Goal: Information Seeking & Learning: Learn about a topic

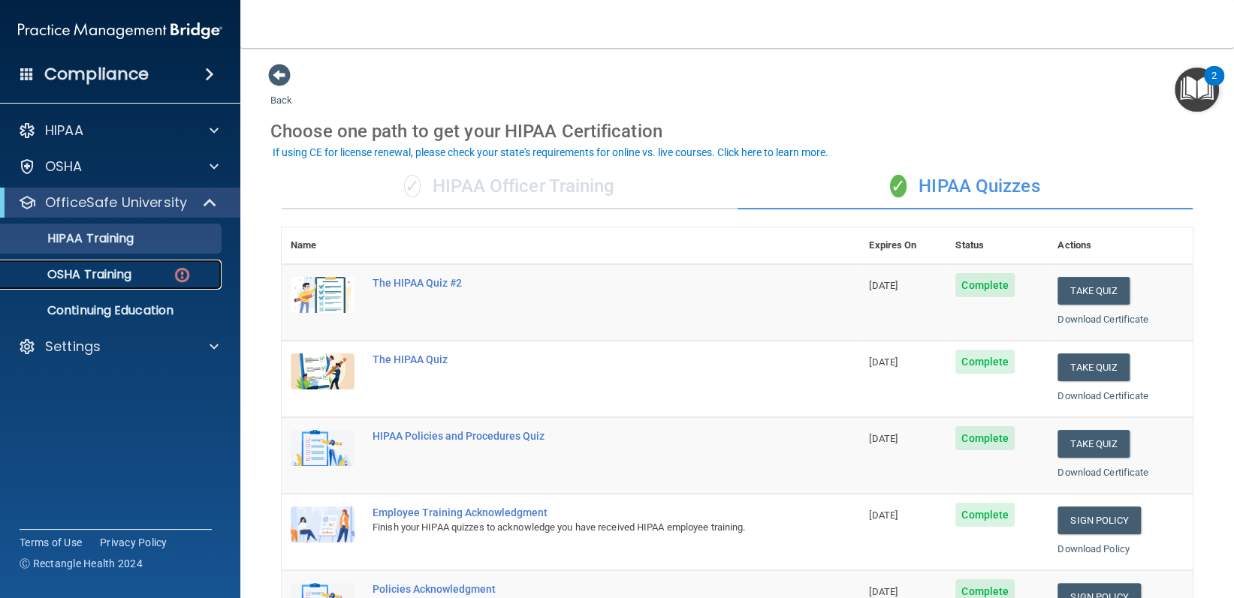
click at [60, 279] on p "OSHA Training" at bounding box center [71, 274] width 122 height 15
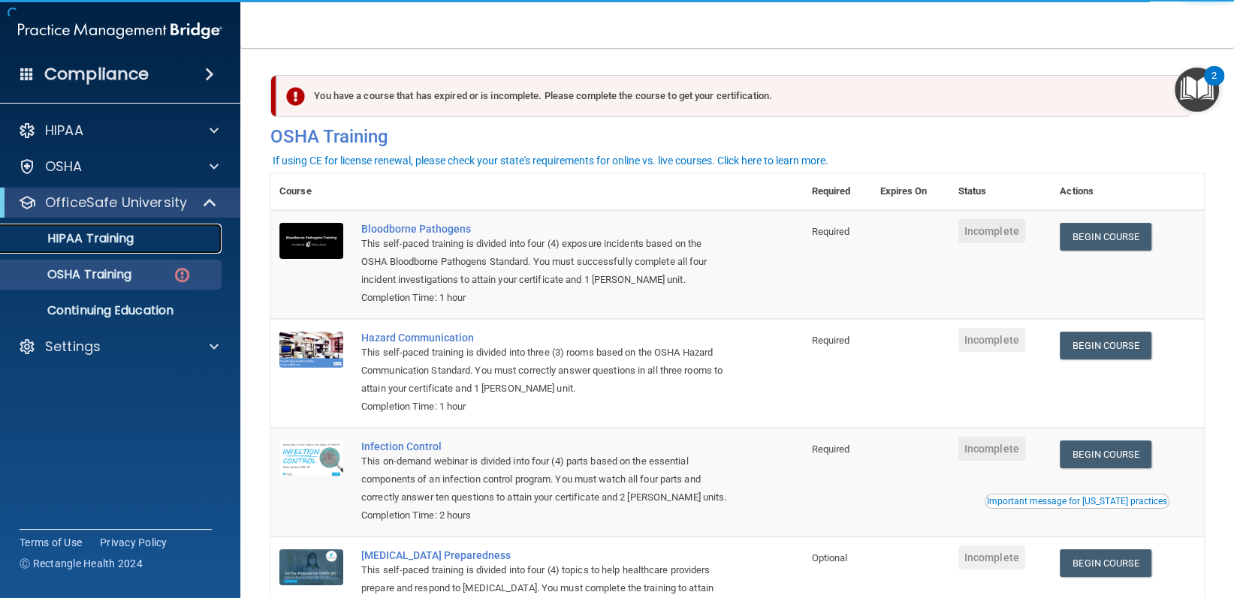
click at [104, 231] on p "HIPAA Training" at bounding box center [72, 238] width 124 height 15
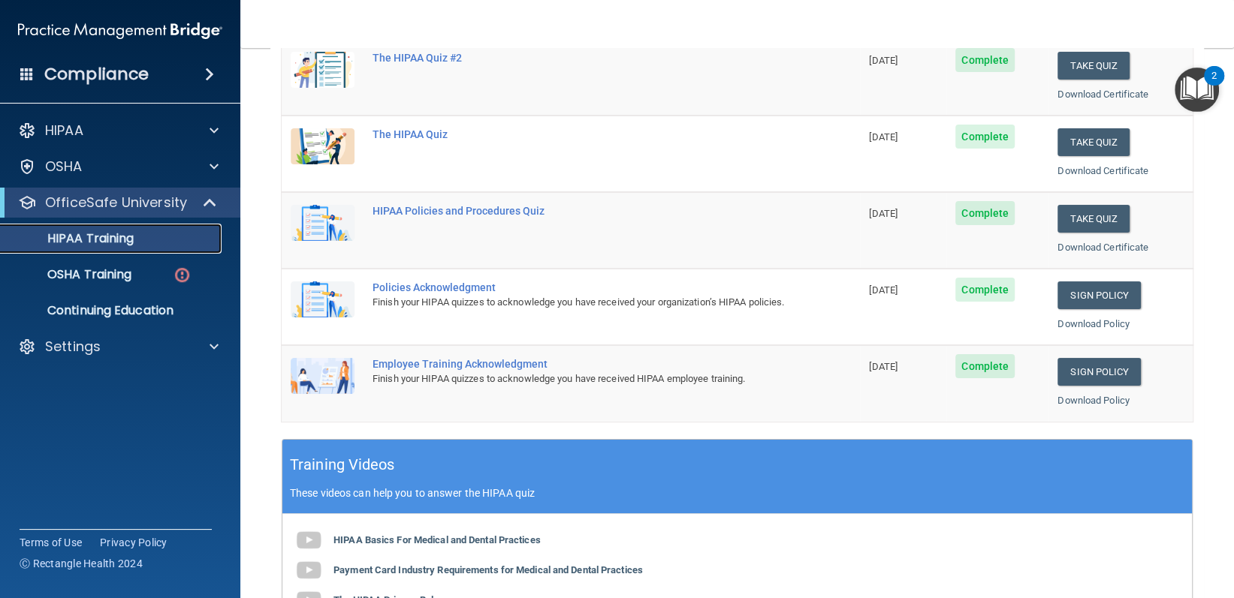
scroll to position [150, 0]
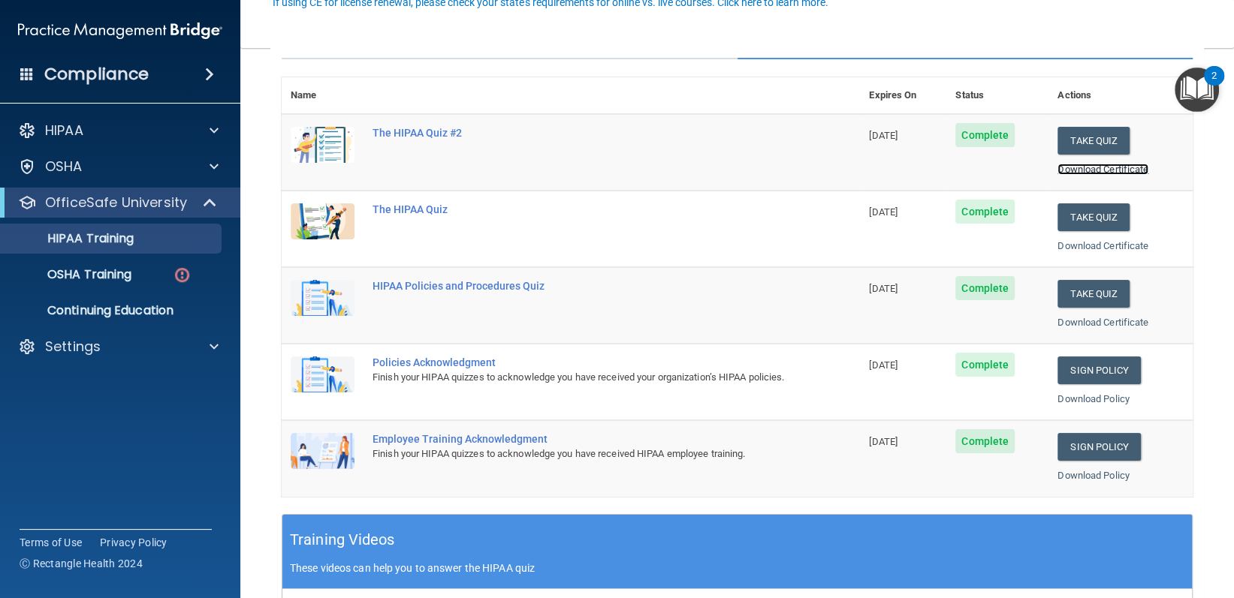
click at [1078, 169] on link "Download Certificate" at bounding box center [1102, 169] width 91 height 11
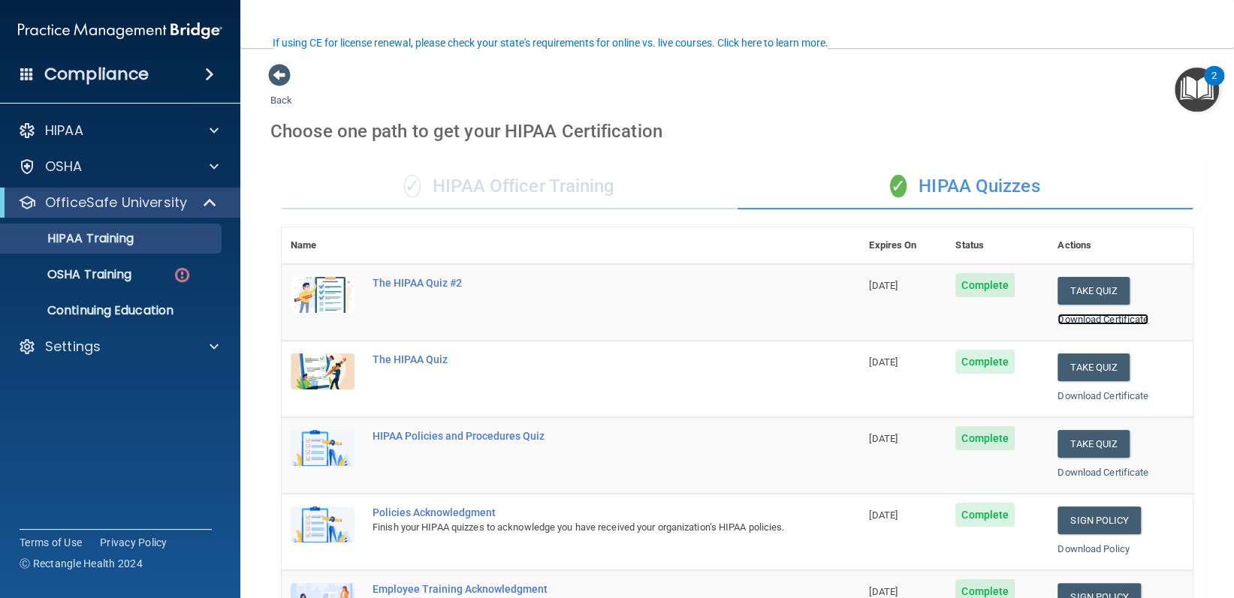
scroll to position [0, 0]
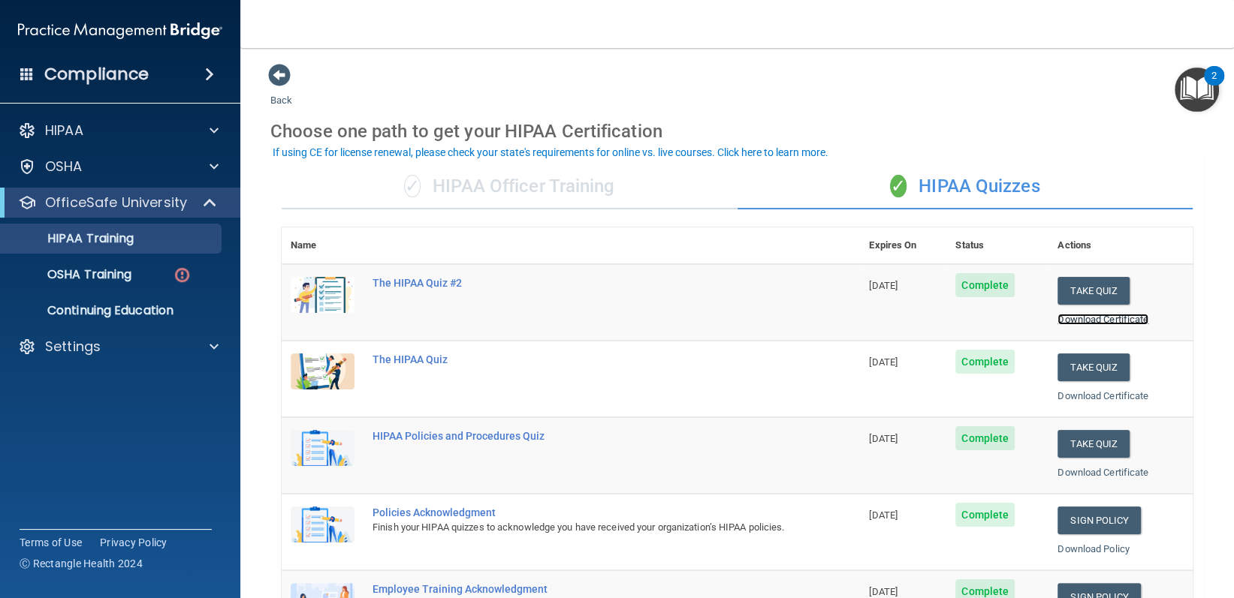
click at [1117, 319] on link "Download Certificate" at bounding box center [1102, 319] width 91 height 11
click at [131, 270] on p "OSHA Training" at bounding box center [71, 274] width 122 height 15
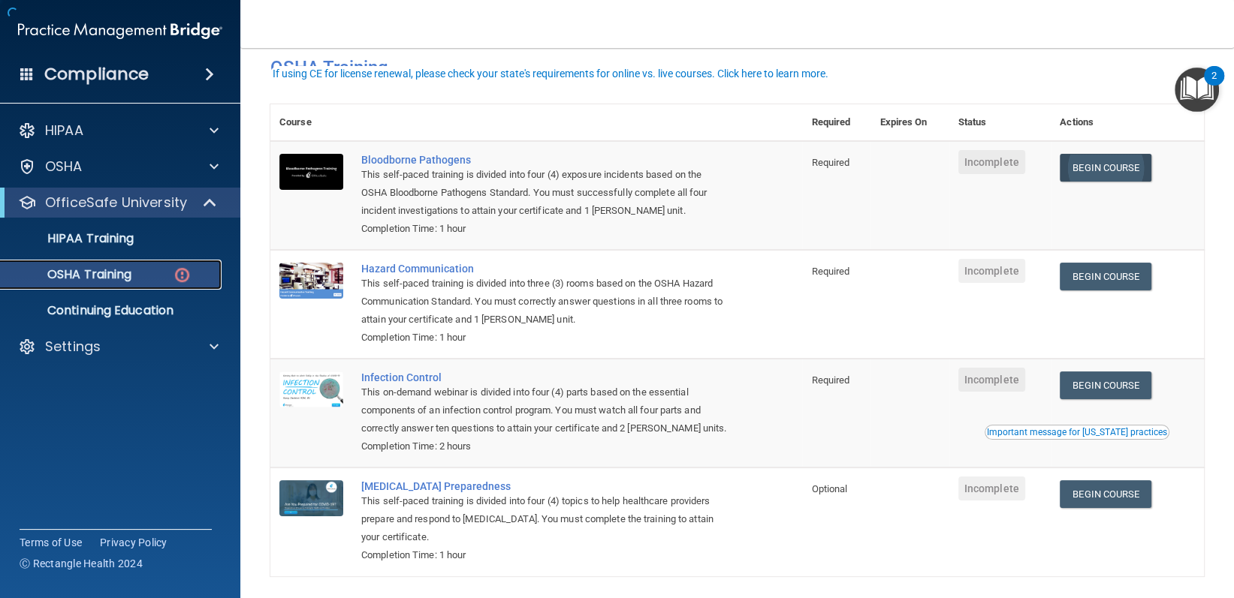
scroll to position [128, 0]
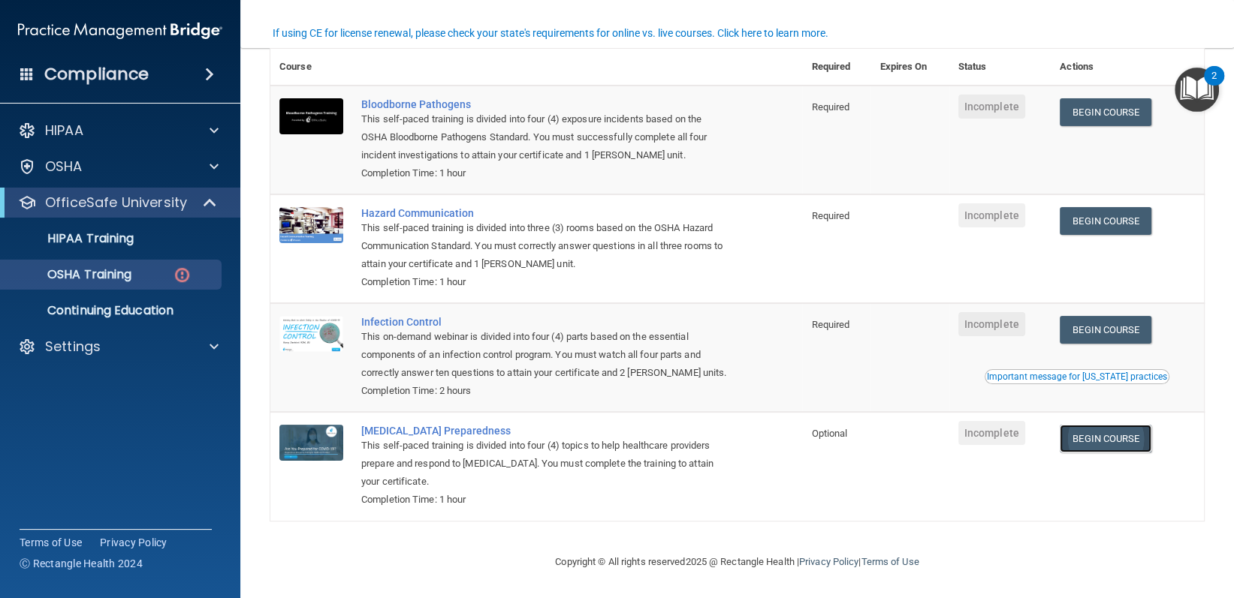
click at [1080, 432] on link "Begin Course" at bounding box center [1105, 439] width 92 height 28
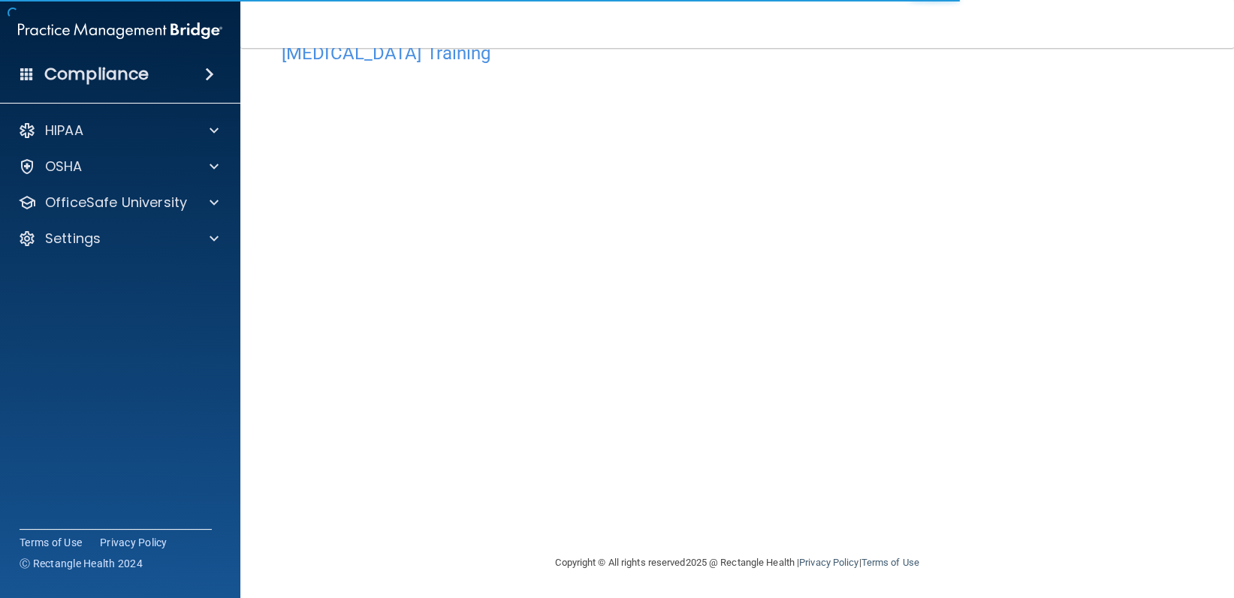
scroll to position [44, 0]
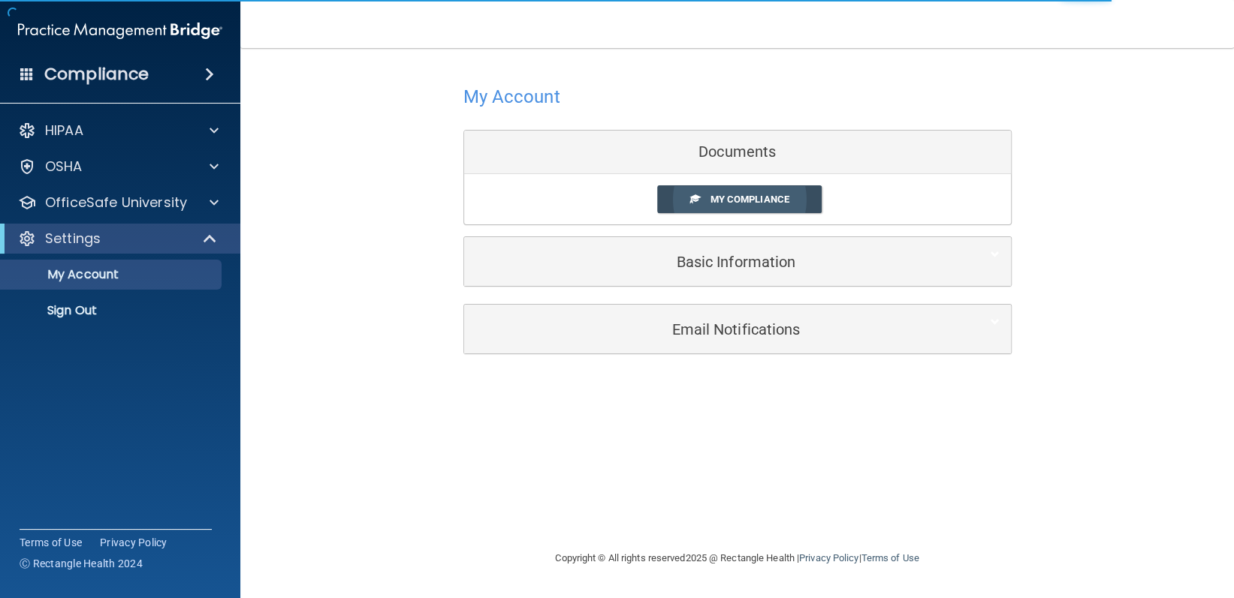
click at [722, 194] on span "My Compliance" at bounding box center [748, 199] width 79 height 11
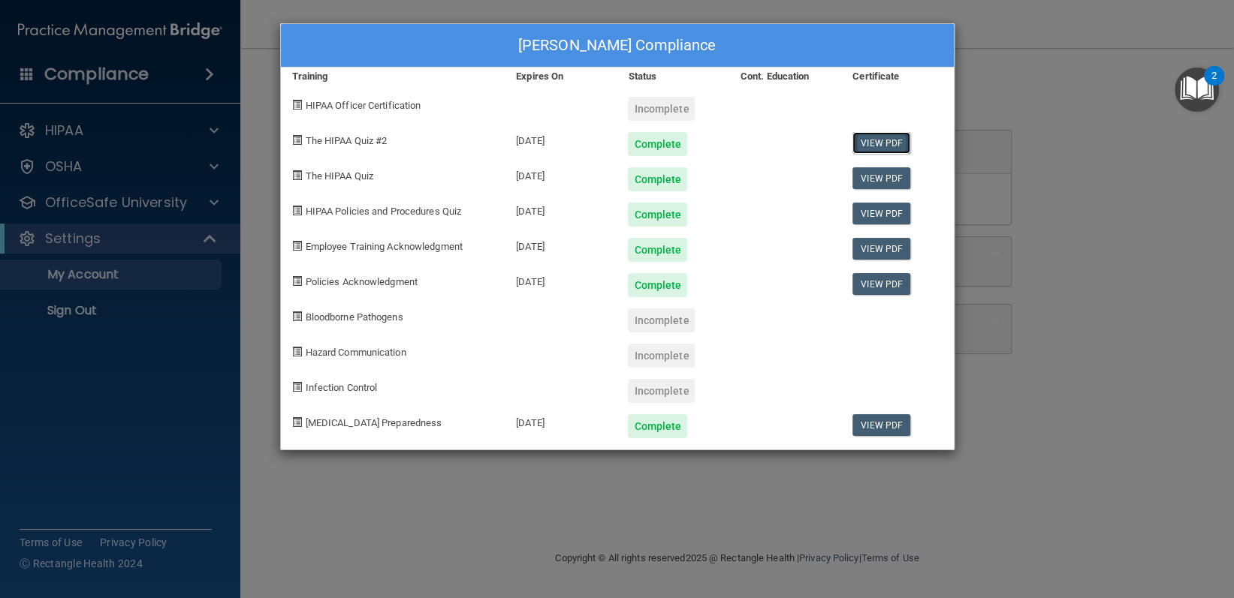
click at [860, 134] on link "View PDF" at bounding box center [881, 143] width 58 height 22
click at [883, 432] on link "View PDF" at bounding box center [881, 425] width 58 height 22
click at [1050, 85] on div "Joaliz Gallegos Gatica's Compliance Training Expires On Status Cont. Education …" at bounding box center [617, 299] width 1234 height 598
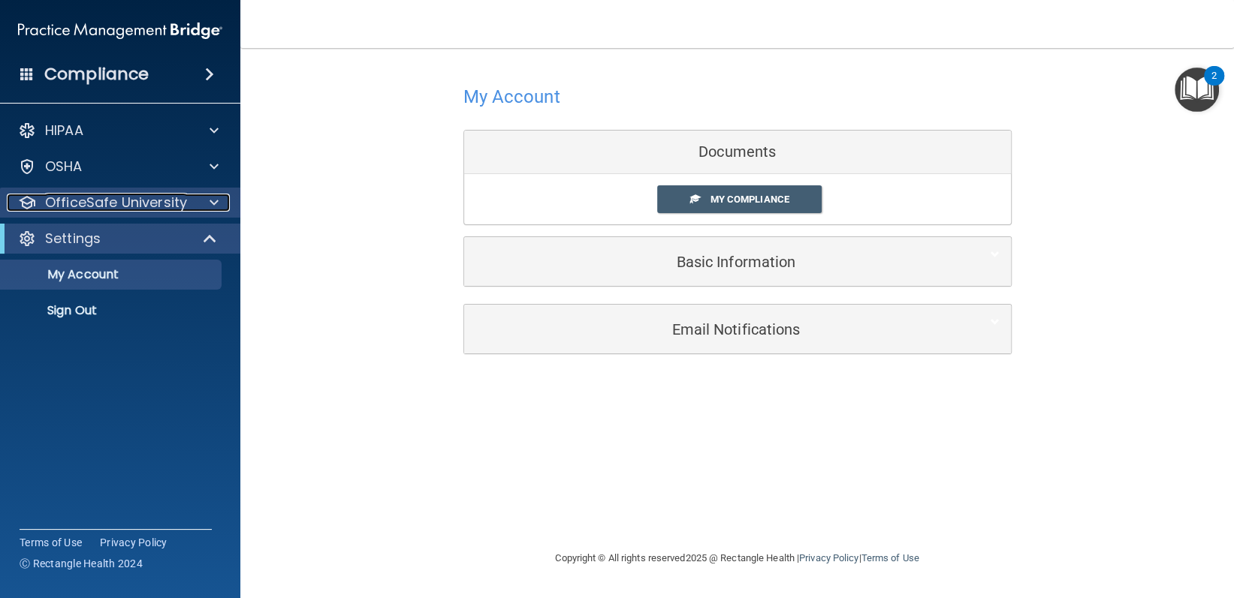
click at [90, 211] on p "OfficeSafe University" at bounding box center [116, 203] width 142 height 18
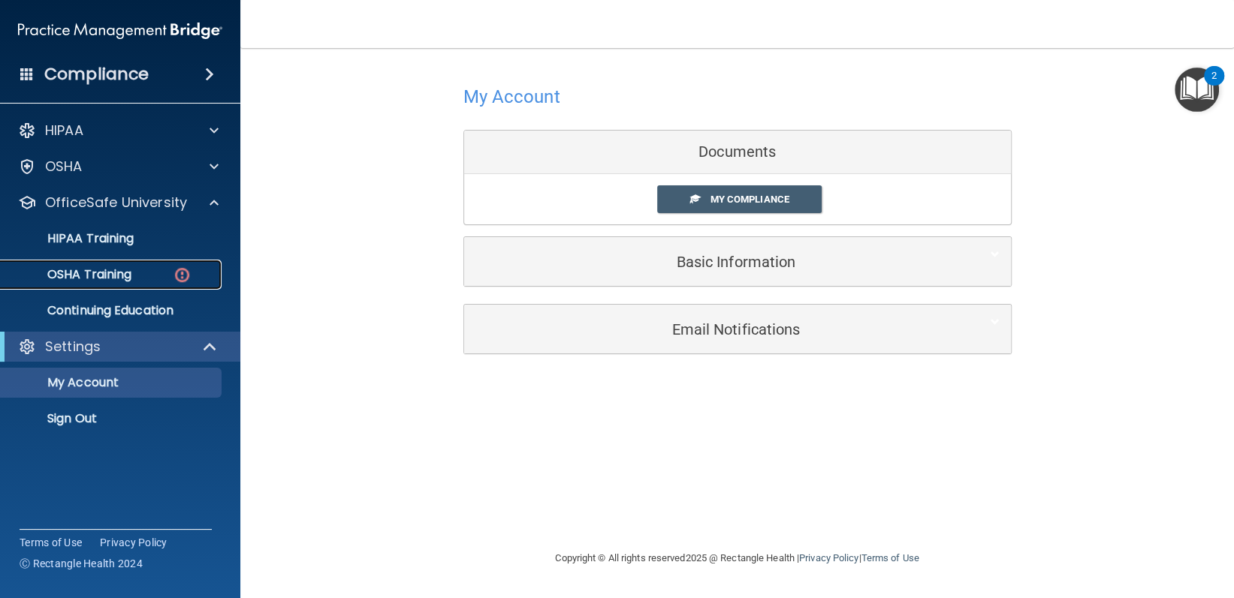
click at [120, 282] on p "OSHA Training" at bounding box center [71, 274] width 122 height 15
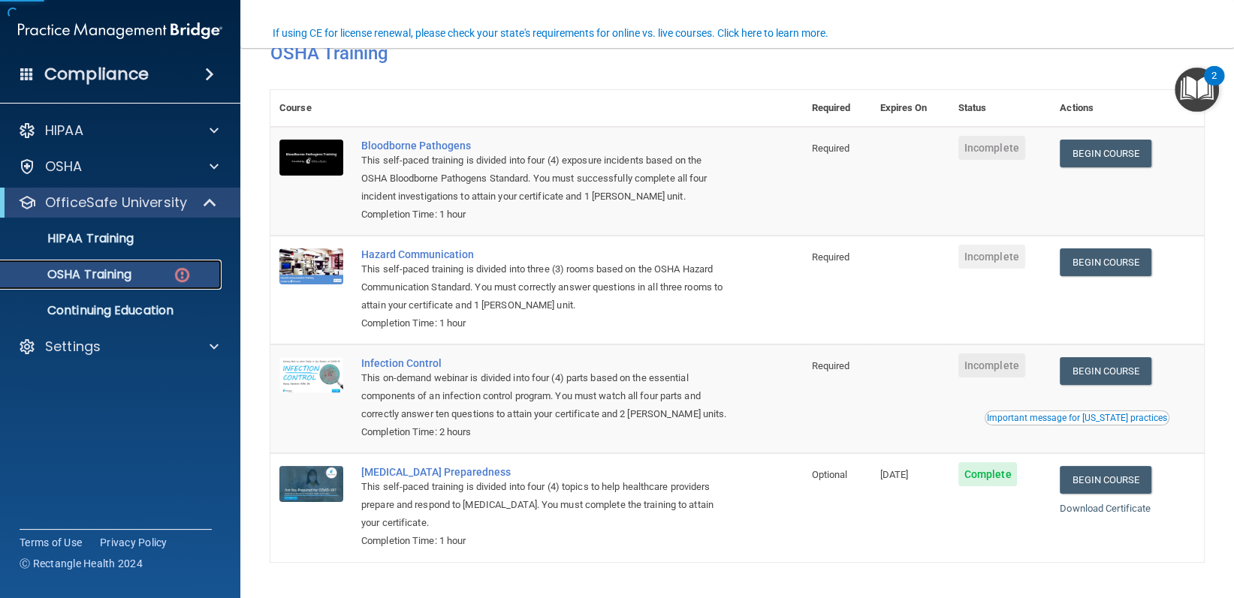
scroll to position [128, 0]
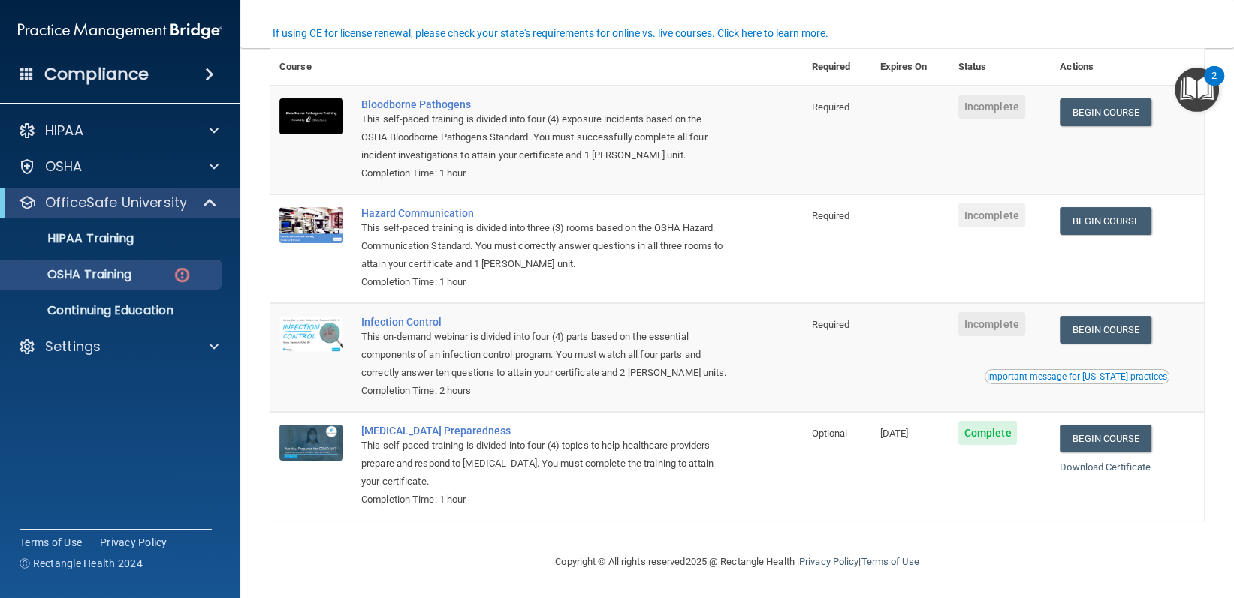
click at [1114, 345] on td "Begin Course Download Certificate Important message for California practices" at bounding box center [1126, 357] width 153 height 109
click at [1104, 333] on link "Begin Course" at bounding box center [1105, 330] width 92 height 28
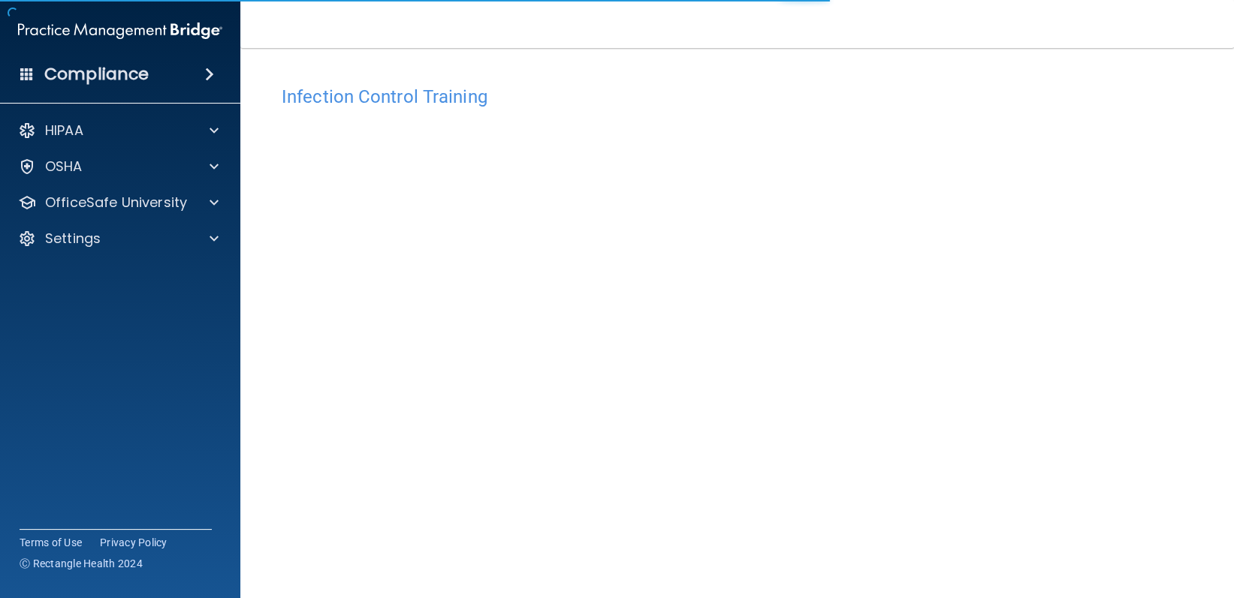
scroll to position [44, 0]
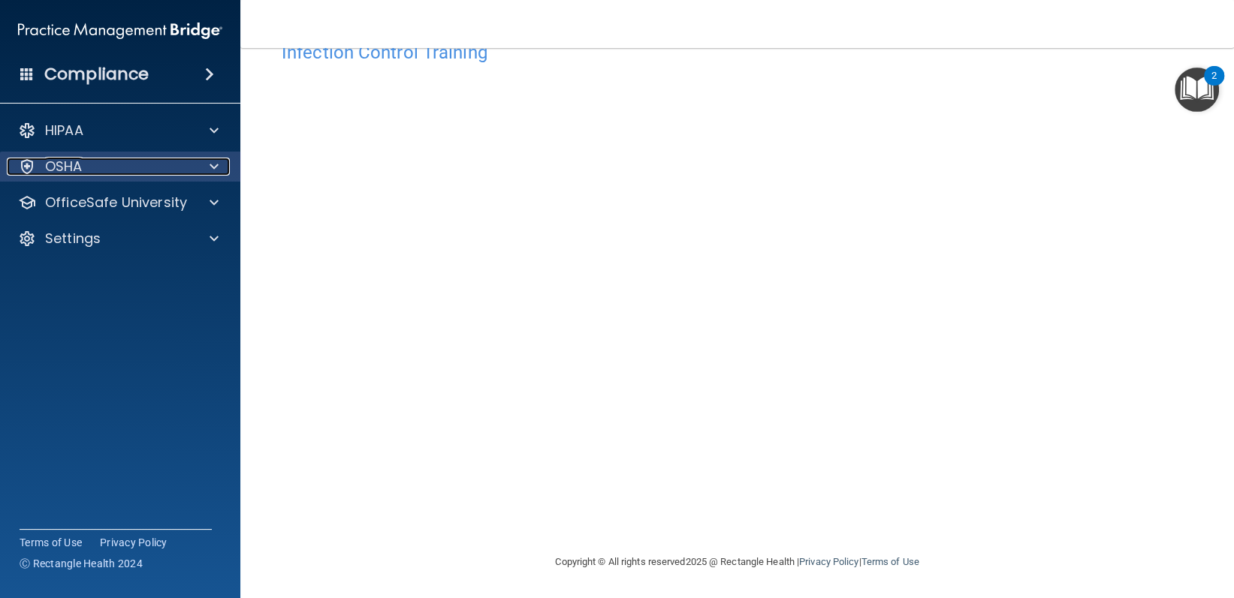
click at [143, 175] on div "OSHA" at bounding box center [100, 167] width 186 height 18
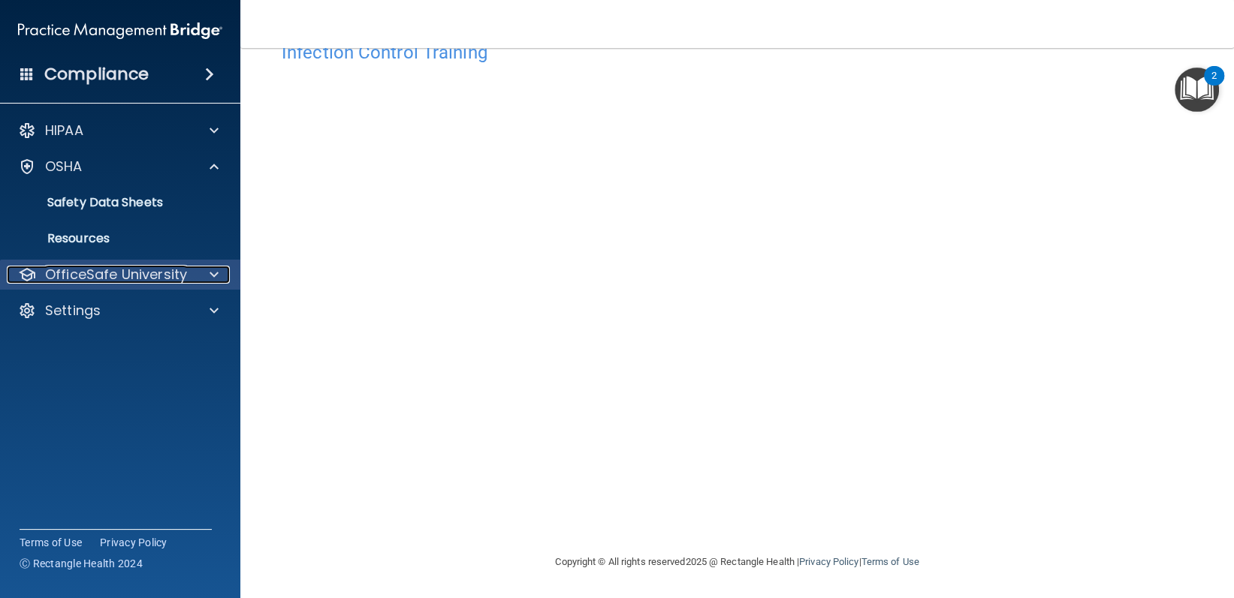
click at [122, 270] on p "OfficeSafe University" at bounding box center [116, 275] width 142 height 18
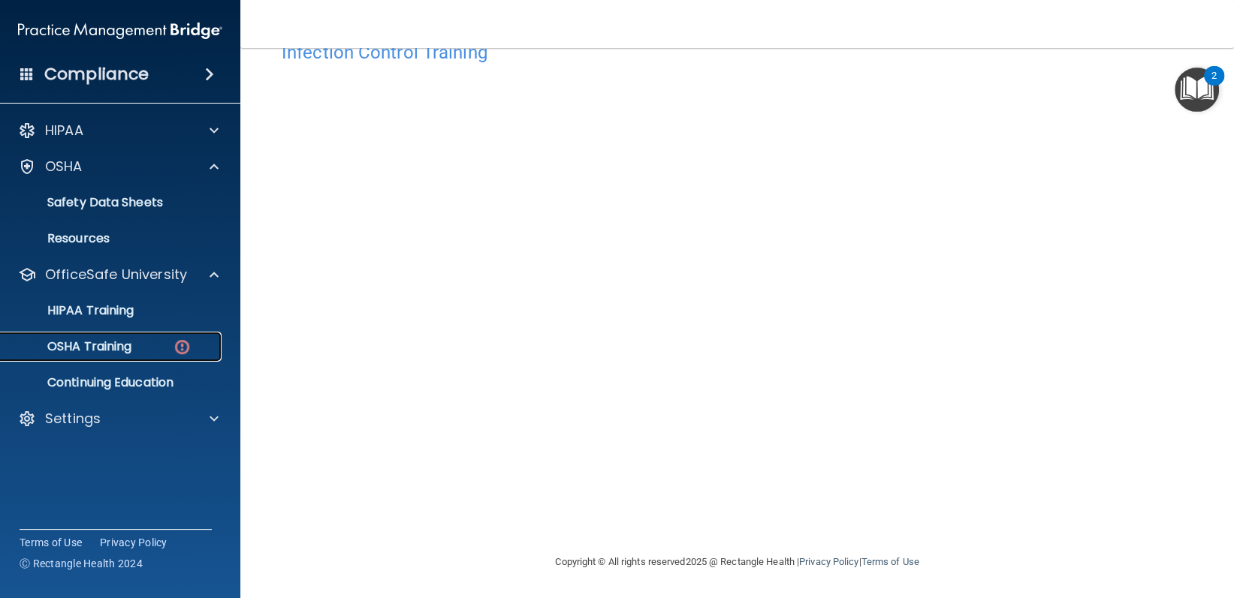
click at [164, 342] on div "OSHA Training" at bounding box center [112, 346] width 205 height 15
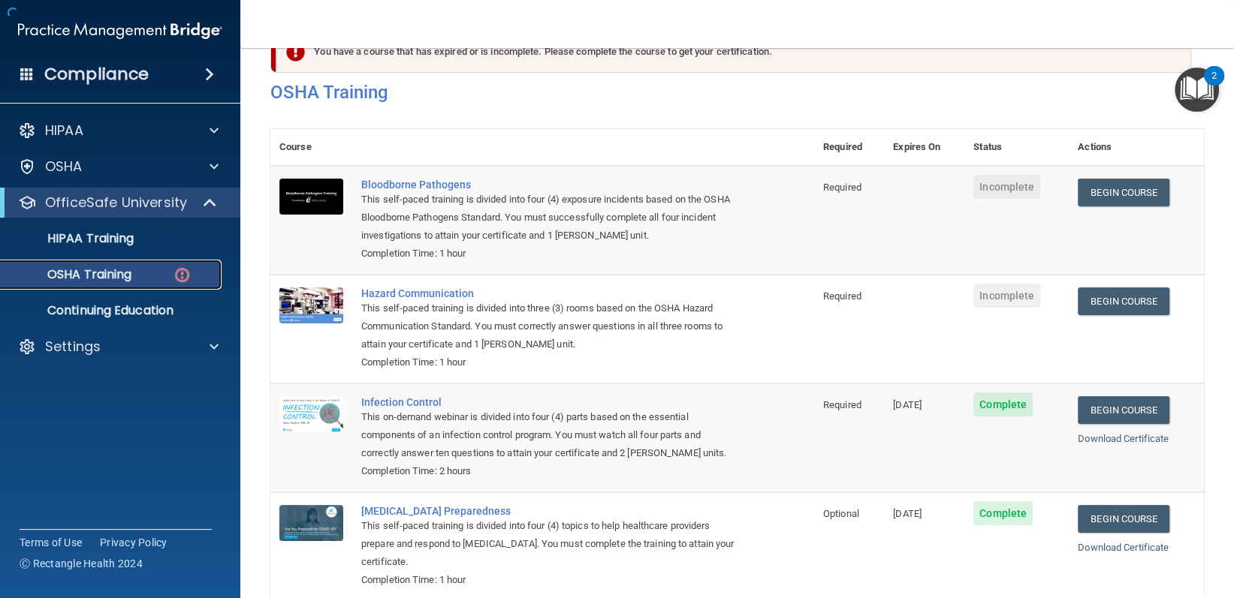
scroll to position [128, 0]
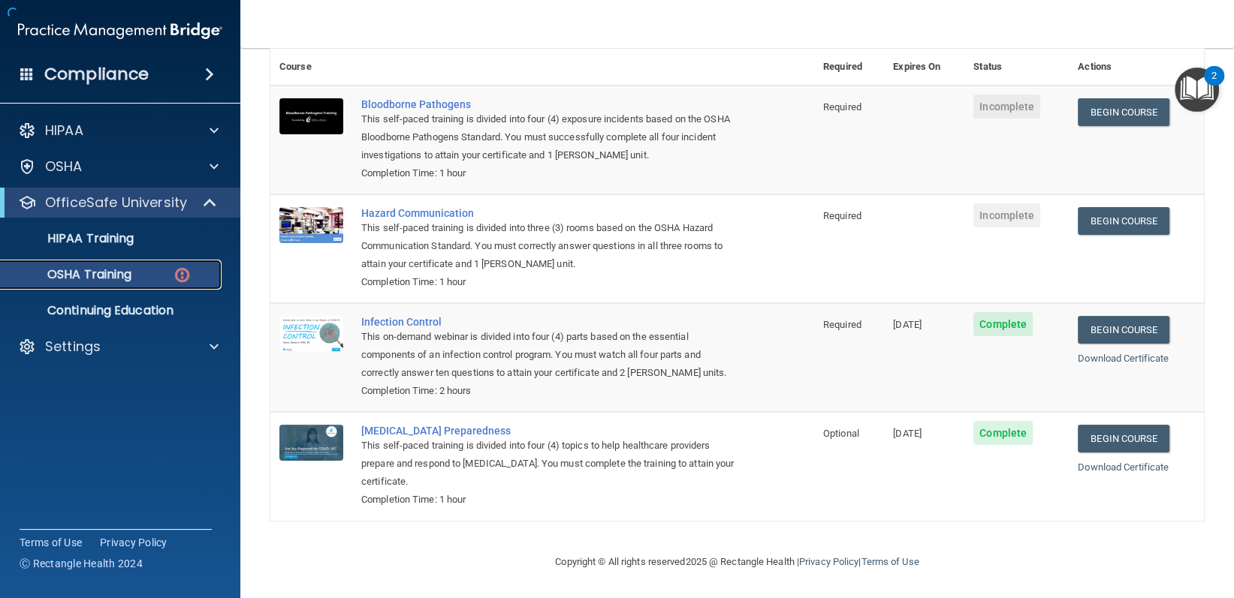
click at [185, 283] on img at bounding box center [182, 275] width 19 height 19
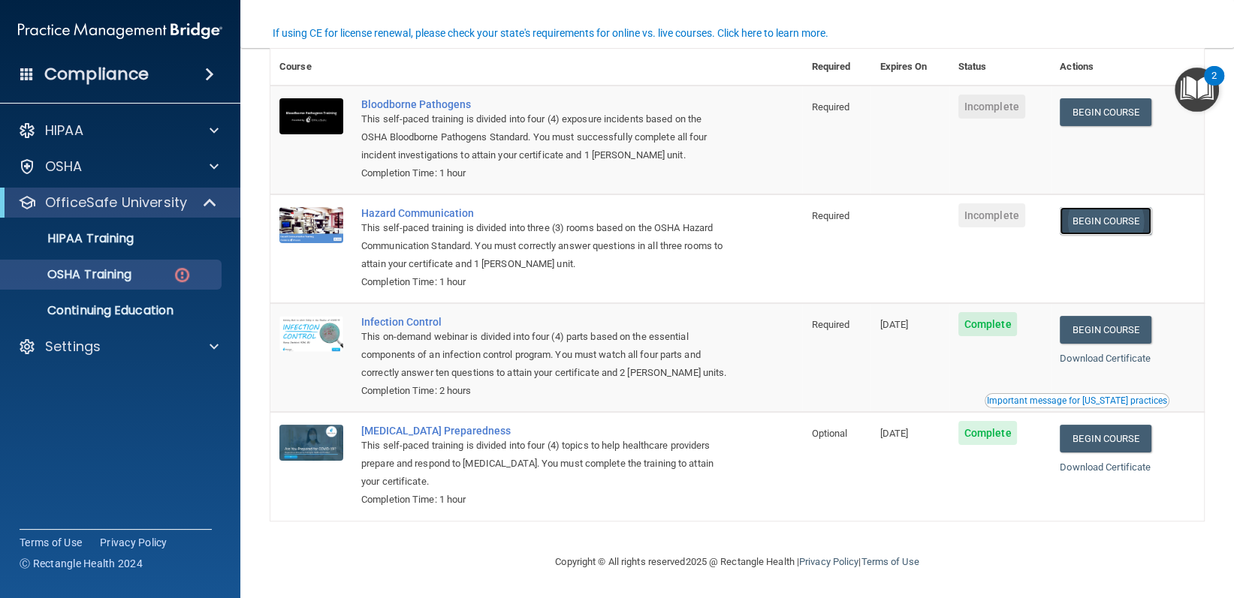
click at [1092, 217] on link "Begin Course" at bounding box center [1105, 221] width 92 height 28
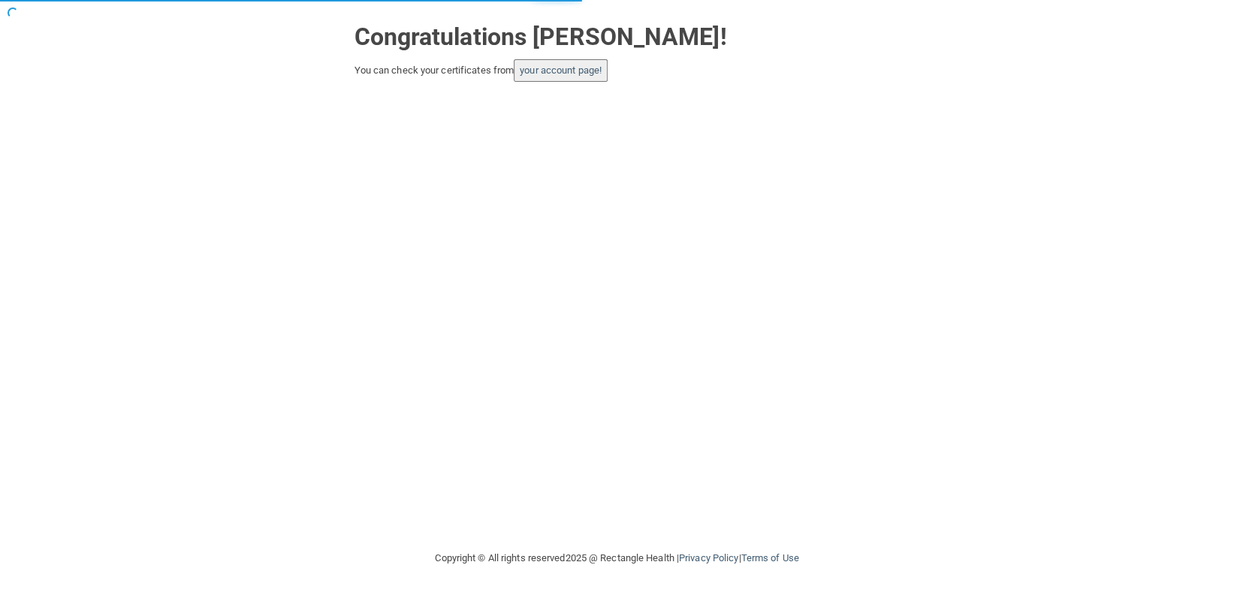
drag, startPoint x: 554, startPoint y: 38, endPoint x: 579, endPoint y: 48, distance: 26.6
click at [556, 38] on strong "Congratulations Joaliz Gallegos Gatica!" at bounding box center [540, 37] width 372 height 29
click at [586, 87] on div "Congratulations Joaliz Gallegos Gatica! You can check your certificates from yo…" at bounding box center [616, 275] width 1173 height 520
click at [569, 74] on link "your account page!" at bounding box center [561, 70] width 82 height 11
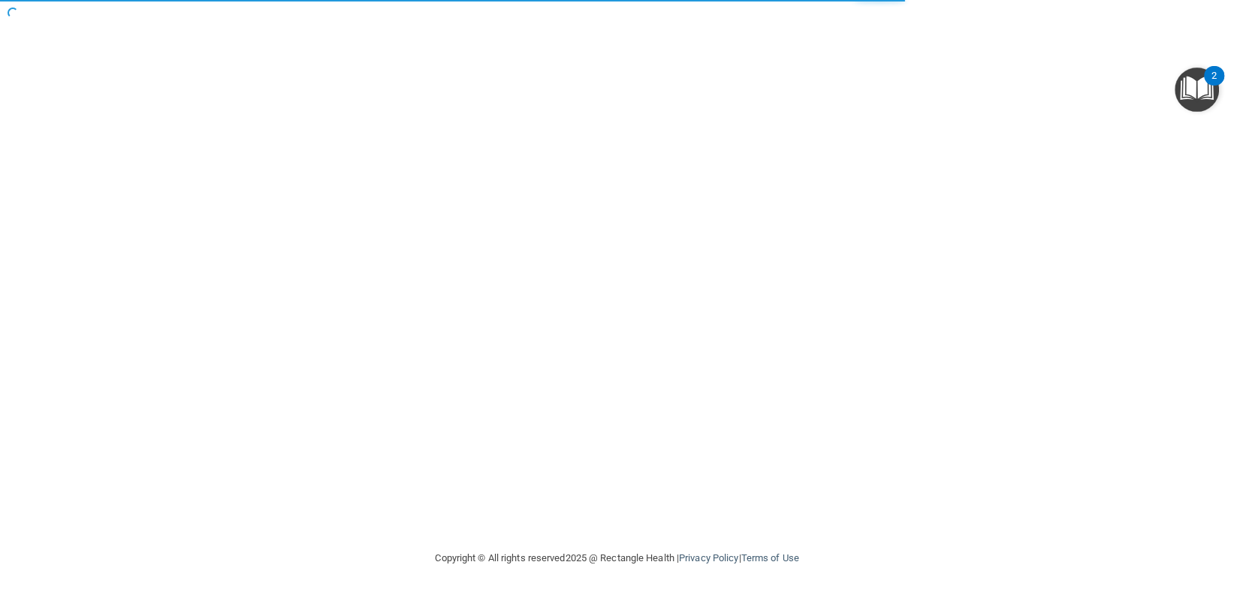
click at [569, 74] on div at bounding box center [616, 275] width 1173 height 520
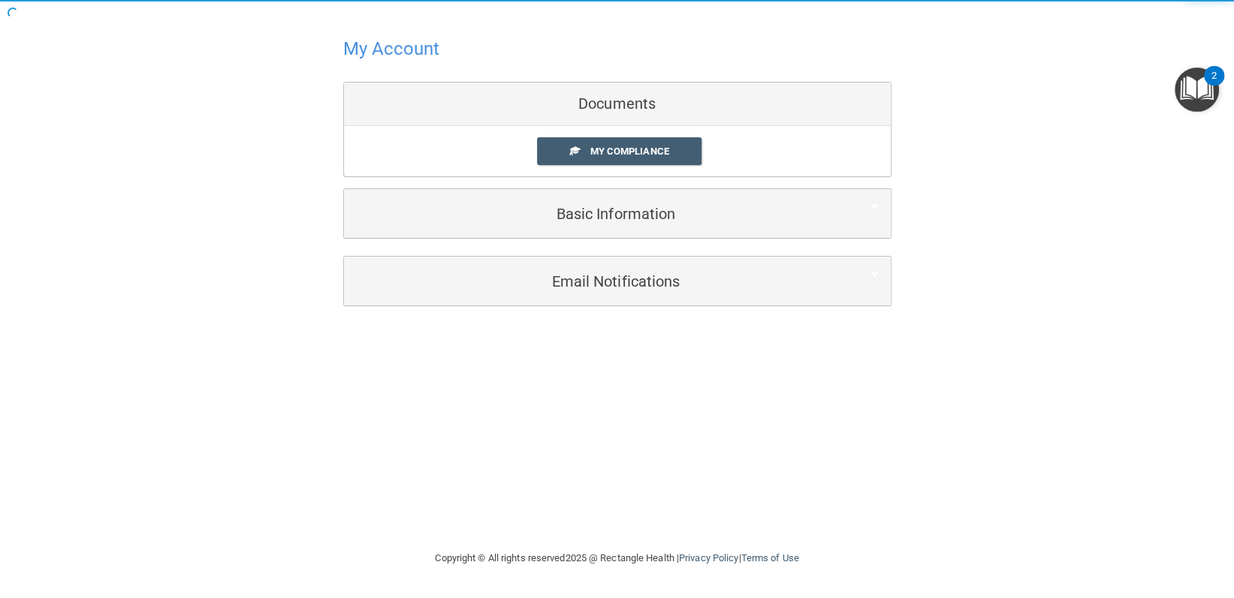
click at [586, 170] on div "My Compliance My Compliance My BAA" at bounding box center [617, 151] width 547 height 50
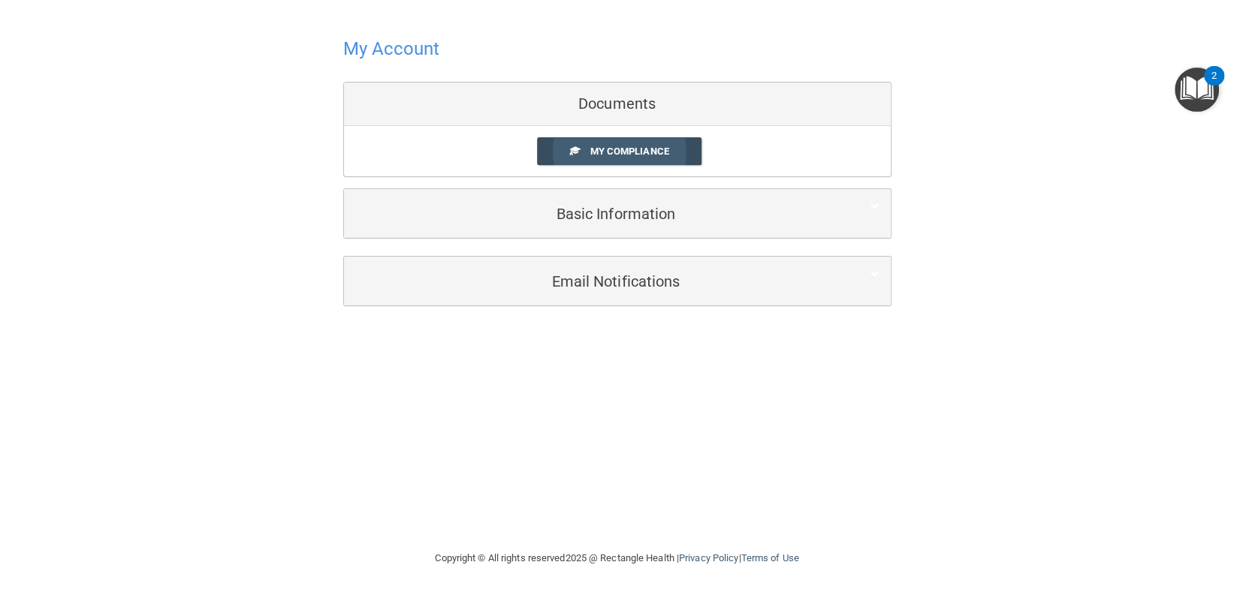
click at [562, 158] on link "My Compliance" at bounding box center [619, 151] width 164 height 28
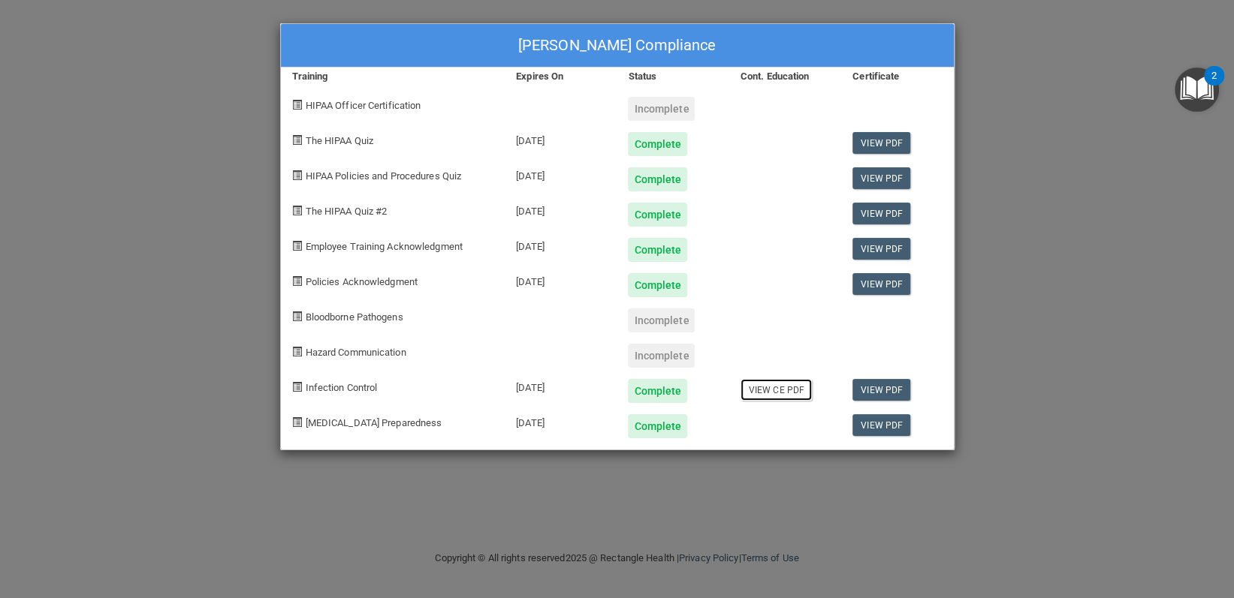
click at [773, 393] on link "View CE PDF" at bounding box center [775, 390] width 71 height 22
click at [905, 379] on link "View PDF" at bounding box center [881, 390] width 58 height 22
click at [963, 68] on div "Joaliz Gallegos Gatica's Compliance Training Expires On Status Cont. Education …" at bounding box center [617, 299] width 1234 height 598
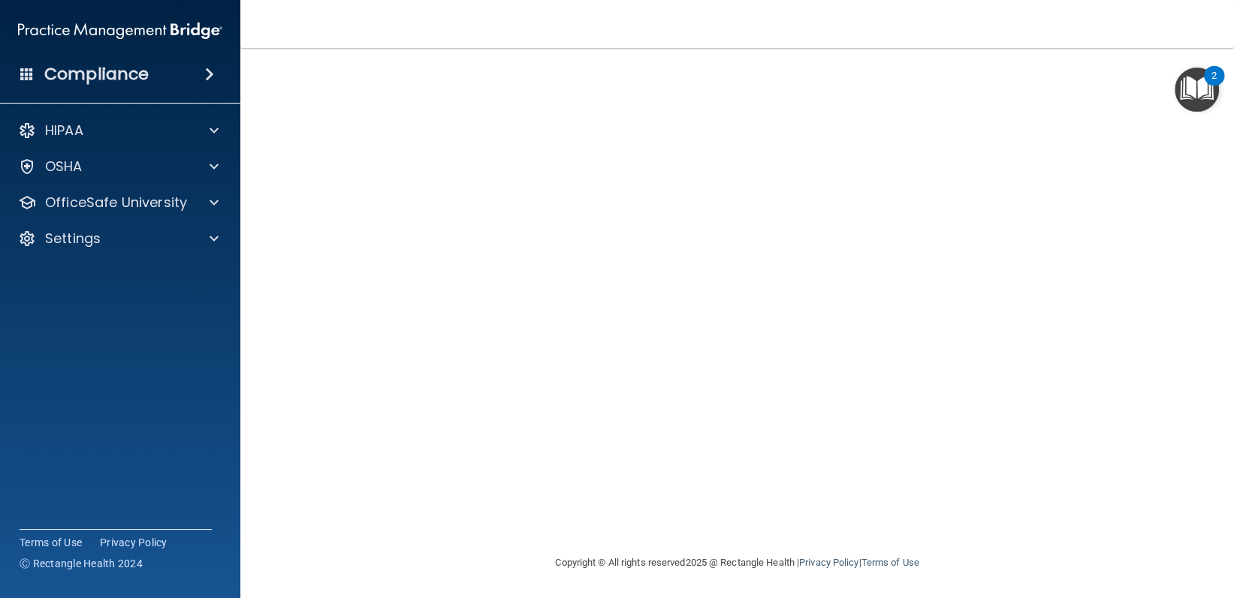
scroll to position [78, 0]
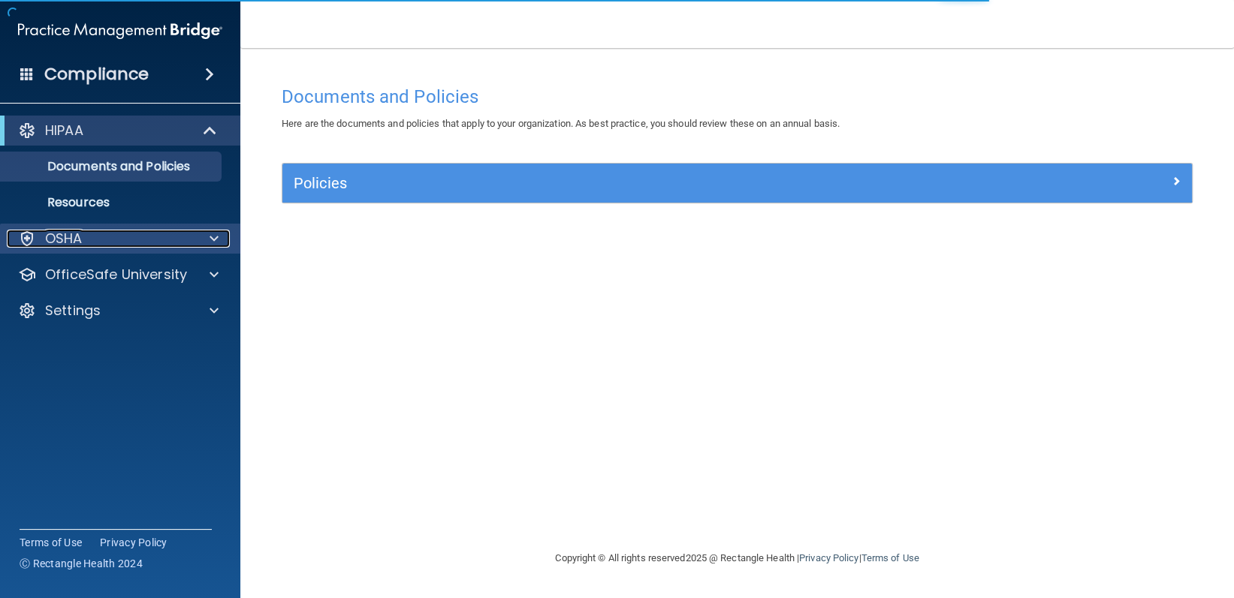
click at [203, 239] on div at bounding box center [212, 239] width 38 height 18
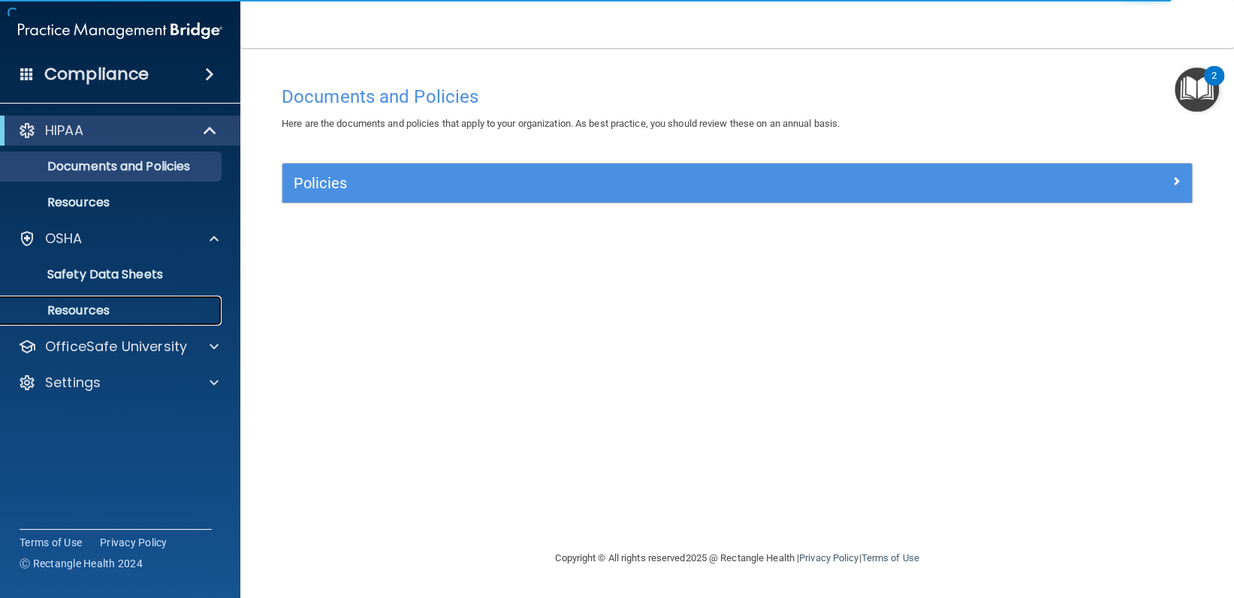
click at [142, 309] on p "Resources" at bounding box center [112, 310] width 205 height 15
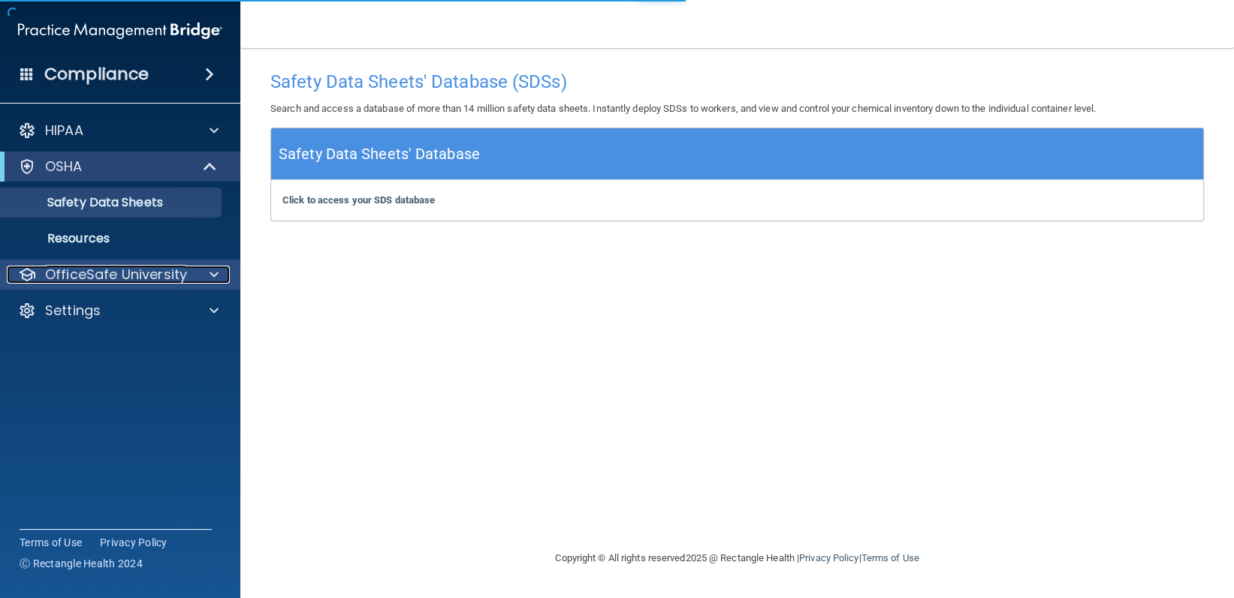
click at [221, 270] on div at bounding box center [212, 275] width 38 height 18
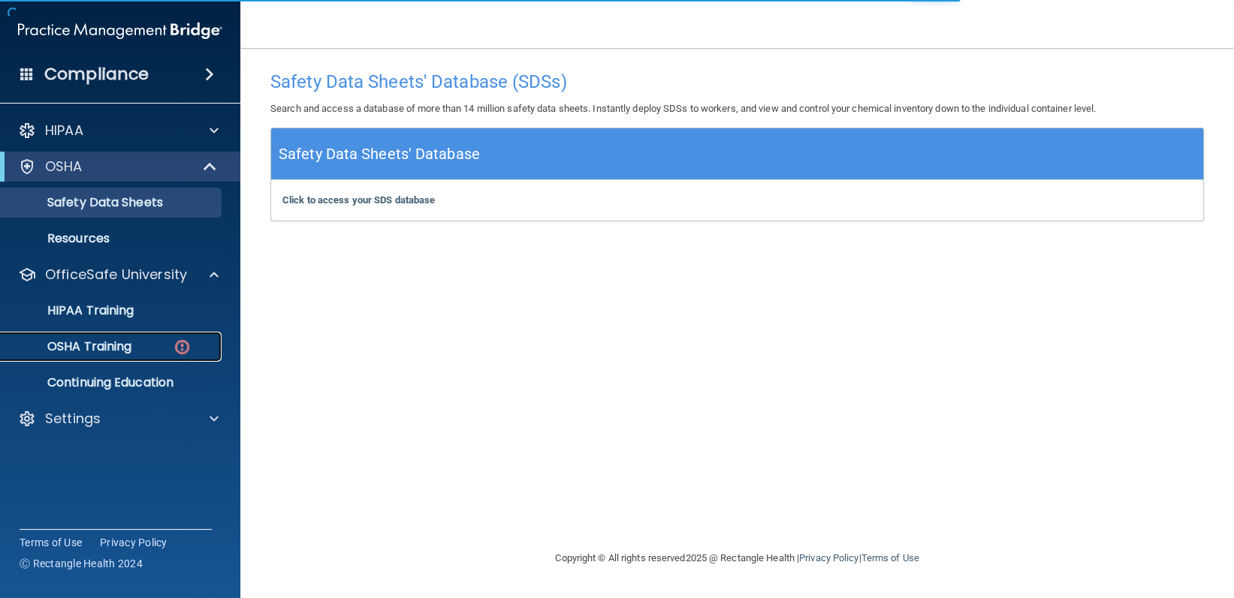
click at [161, 353] on div "OSHA Training" at bounding box center [112, 346] width 205 height 15
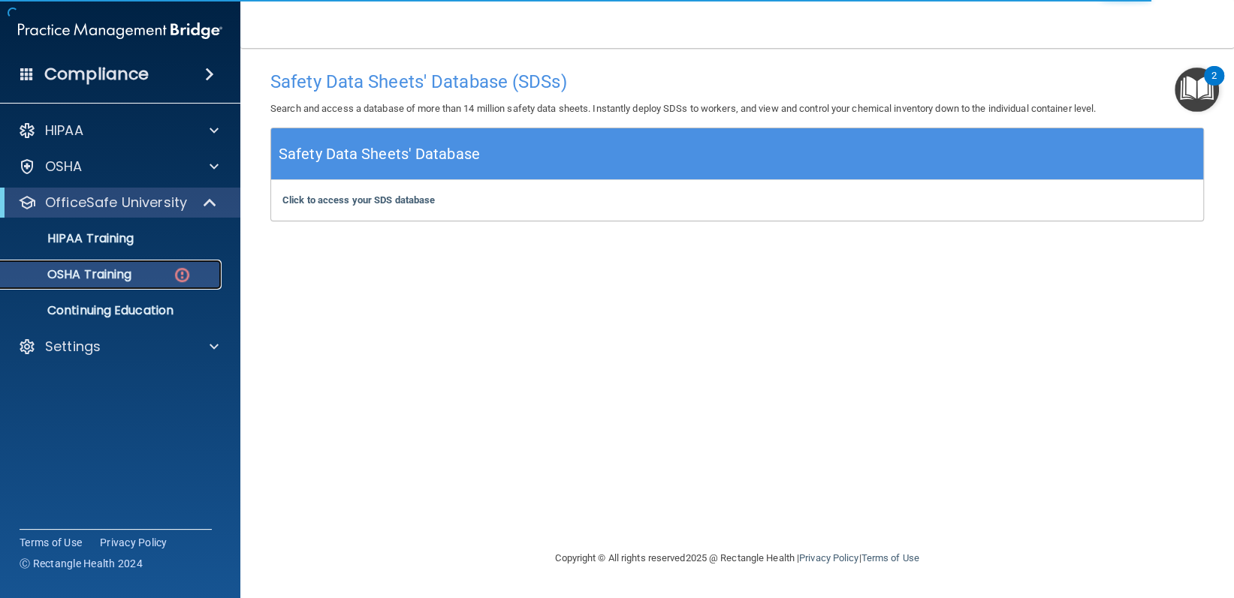
click at [170, 265] on link "OSHA Training" at bounding box center [103, 275] width 236 height 30
click at [185, 268] on img at bounding box center [182, 275] width 19 height 19
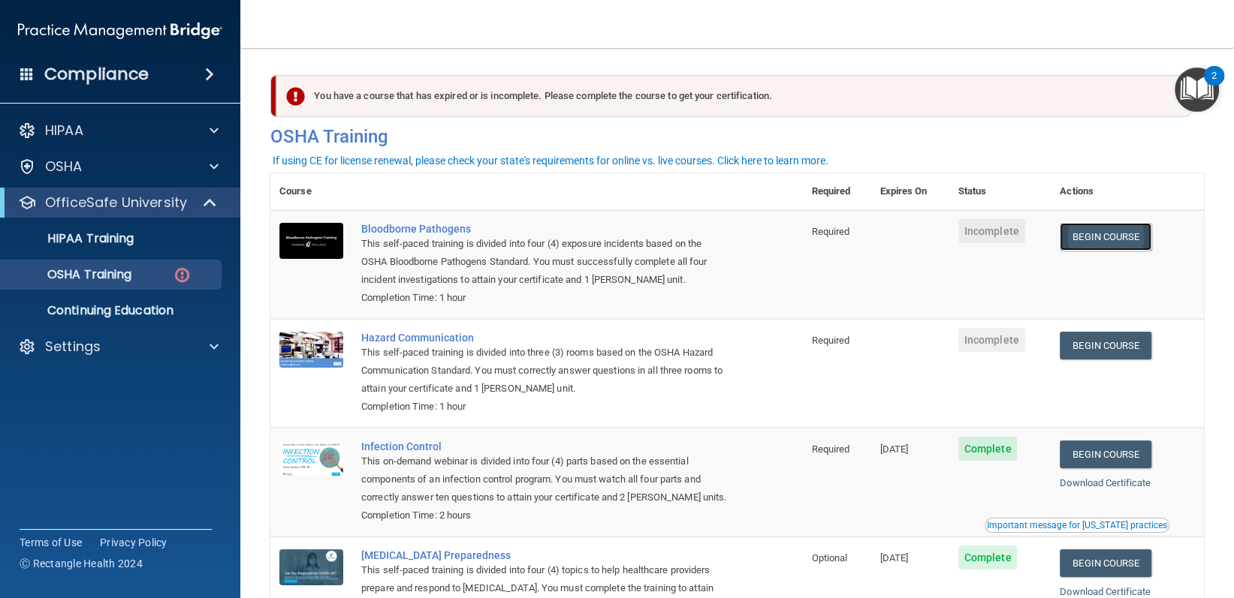
click at [1066, 243] on link "Begin Course" at bounding box center [1105, 237] width 92 height 28
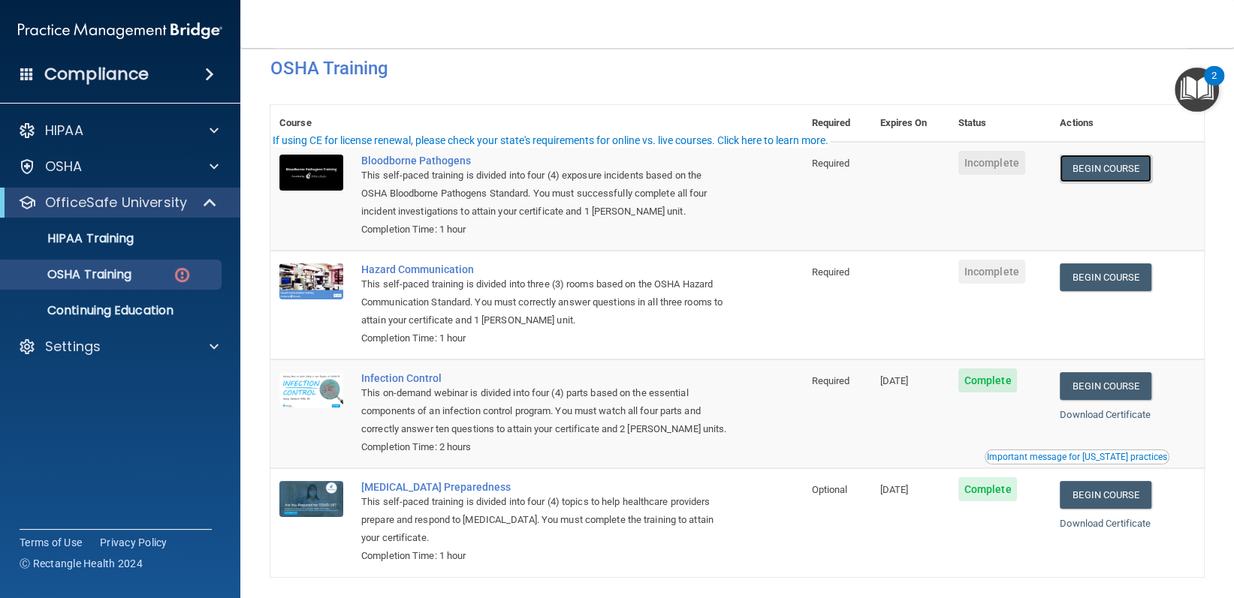
scroll to position [128, 0]
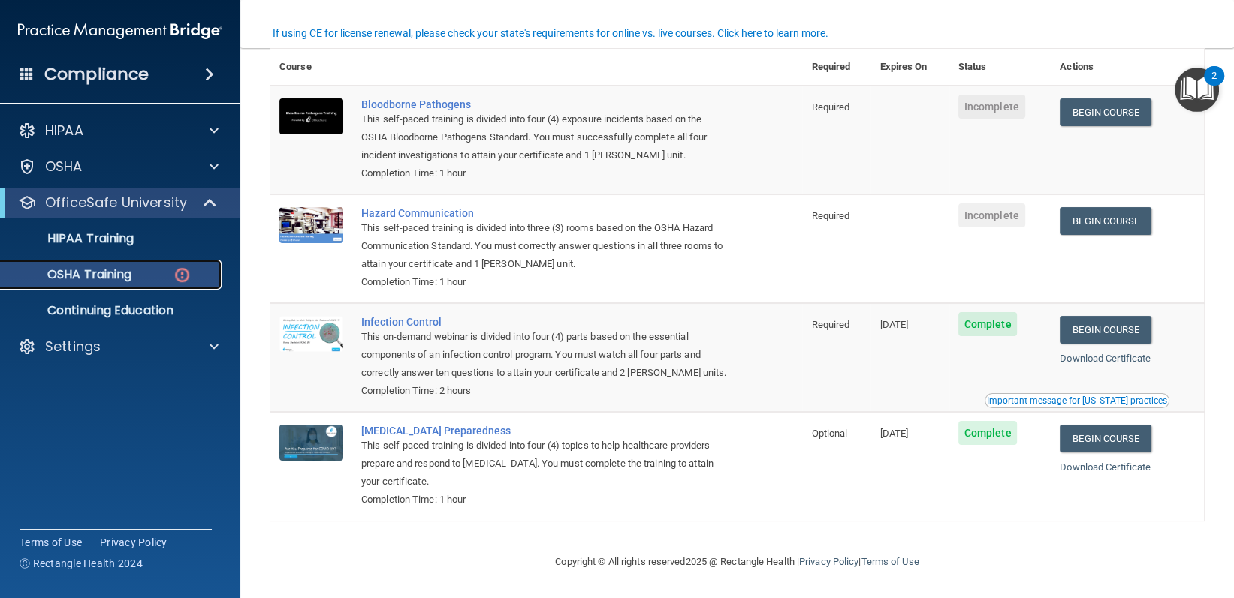
click at [173, 279] on img at bounding box center [182, 275] width 19 height 19
click at [181, 281] on img at bounding box center [182, 275] width 19 height 19
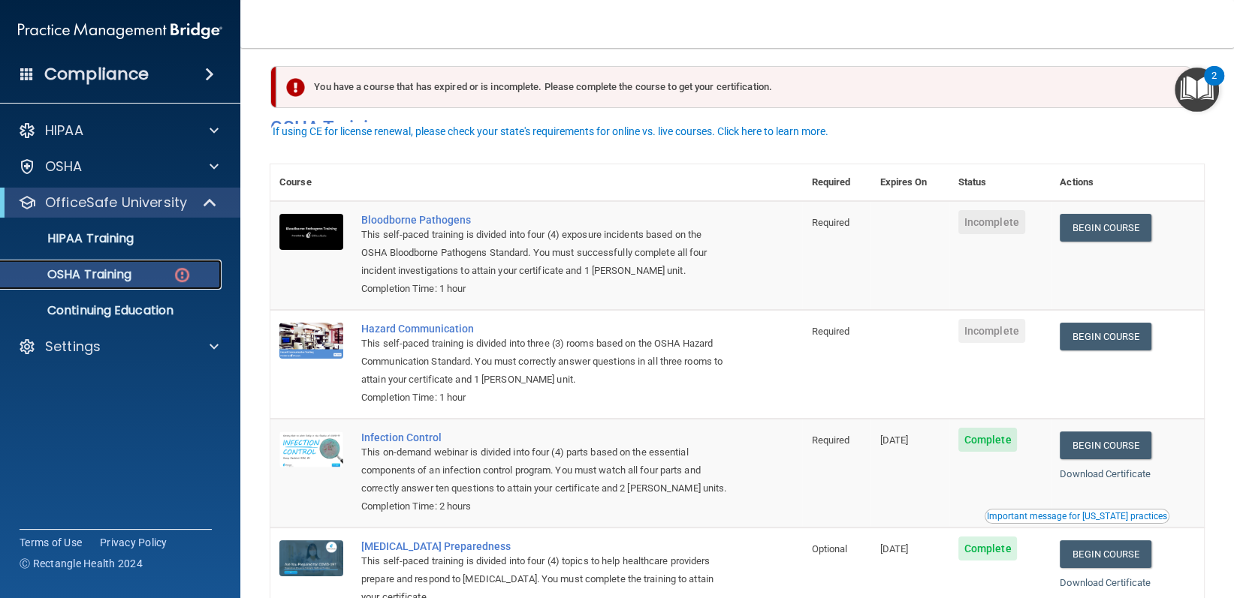
scroll to position [0, 0]
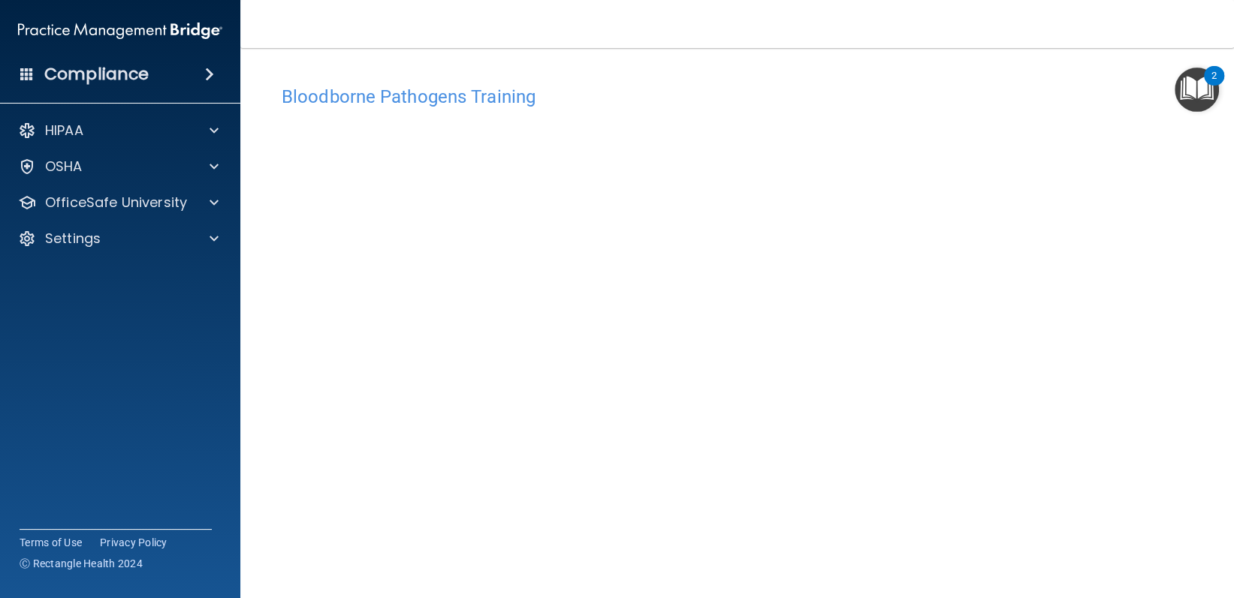
scroll to position [44, 0]
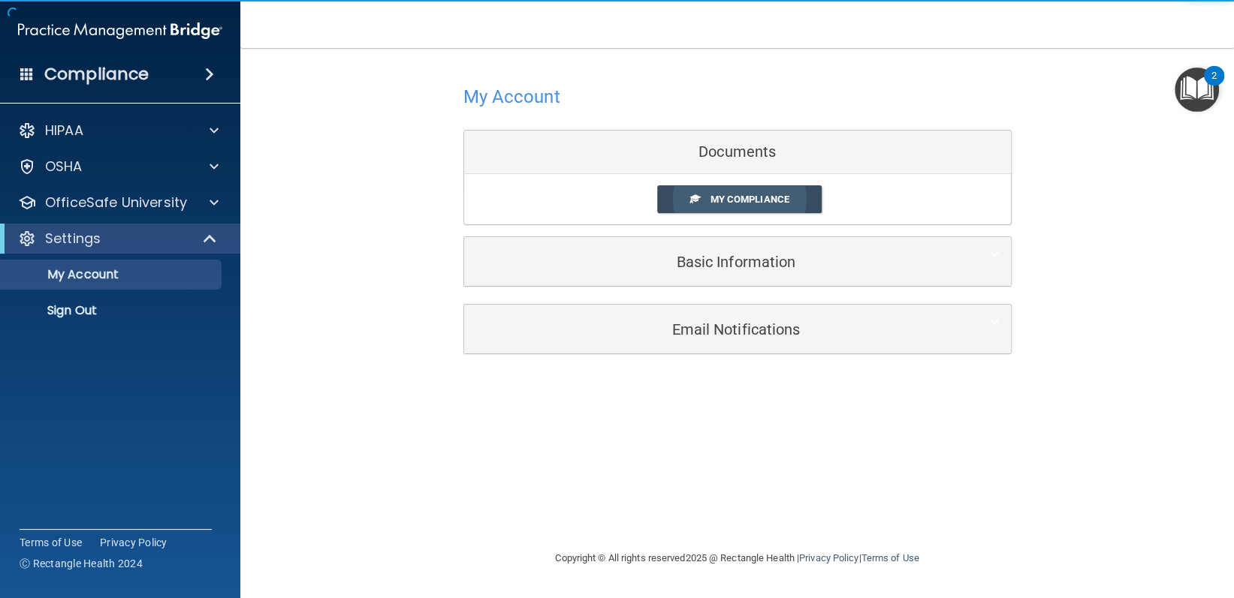
click at [759, 191] on link "My Compliance" at bounding box center [739, 199] width 164 height 28
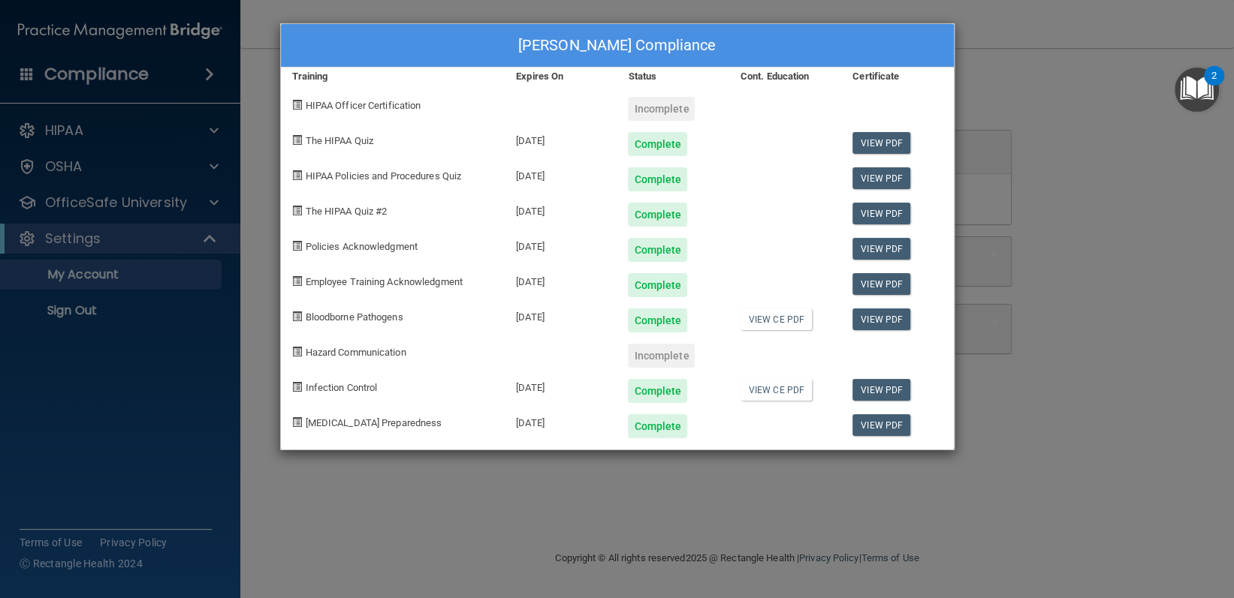
click at [759, 192] on div "[PERSON_NAME] Compliance Training Expires On Status Cont. Education Certificate…" at bounding box center [617, 236] width 674 height 427
click at [854, 321] on link "View PDF" at bounding box center [881, 320] width 58 height 22
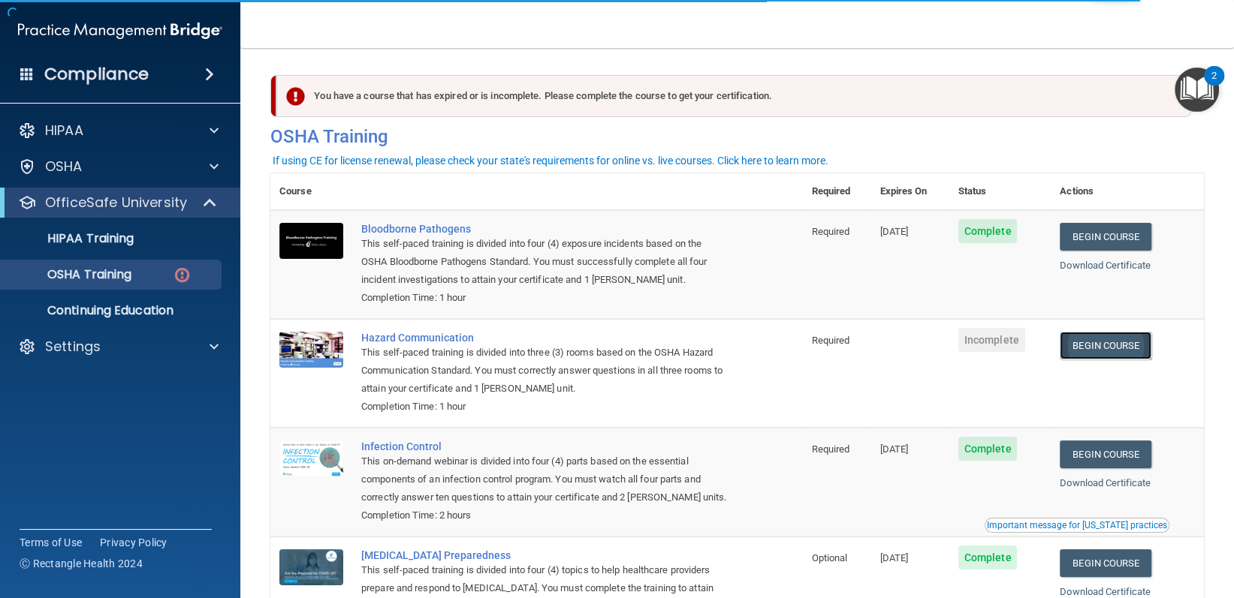
click at [1090, 357] on link "Begin Course" at bounding box center [1105, 346] width 92 height 28
click at [1102, 355] on link "Begin Course" at bounding box center [1105, 346] width 92 height 28
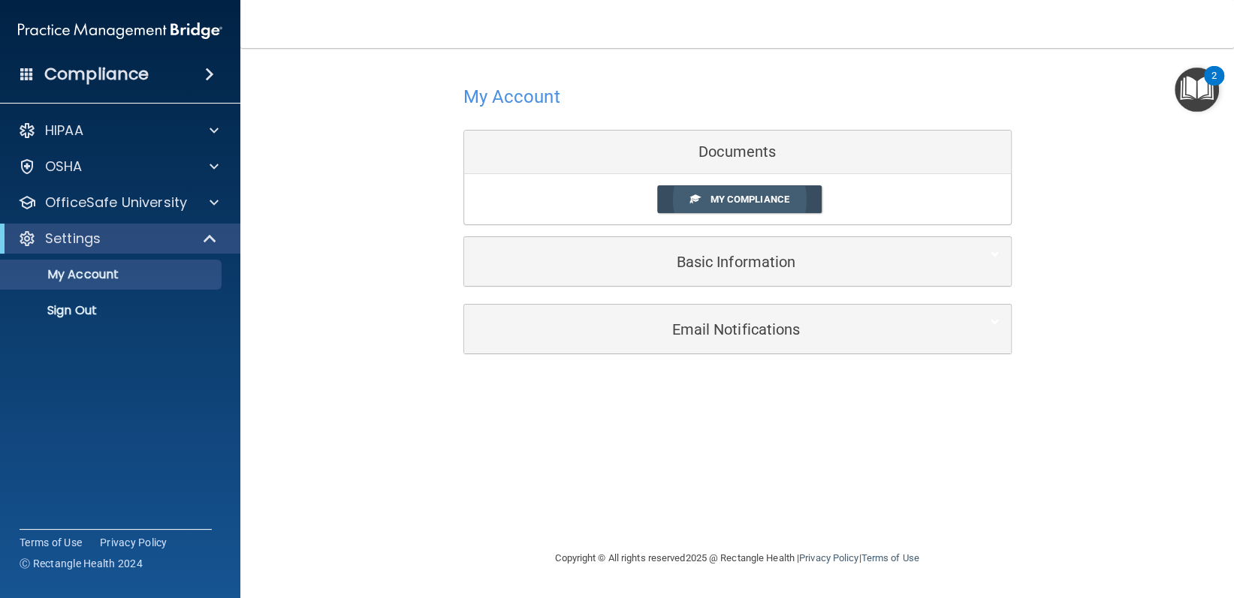
click at [700, 211] on link "My Compliance" at bounding box center [739, 199] width 164 height 28
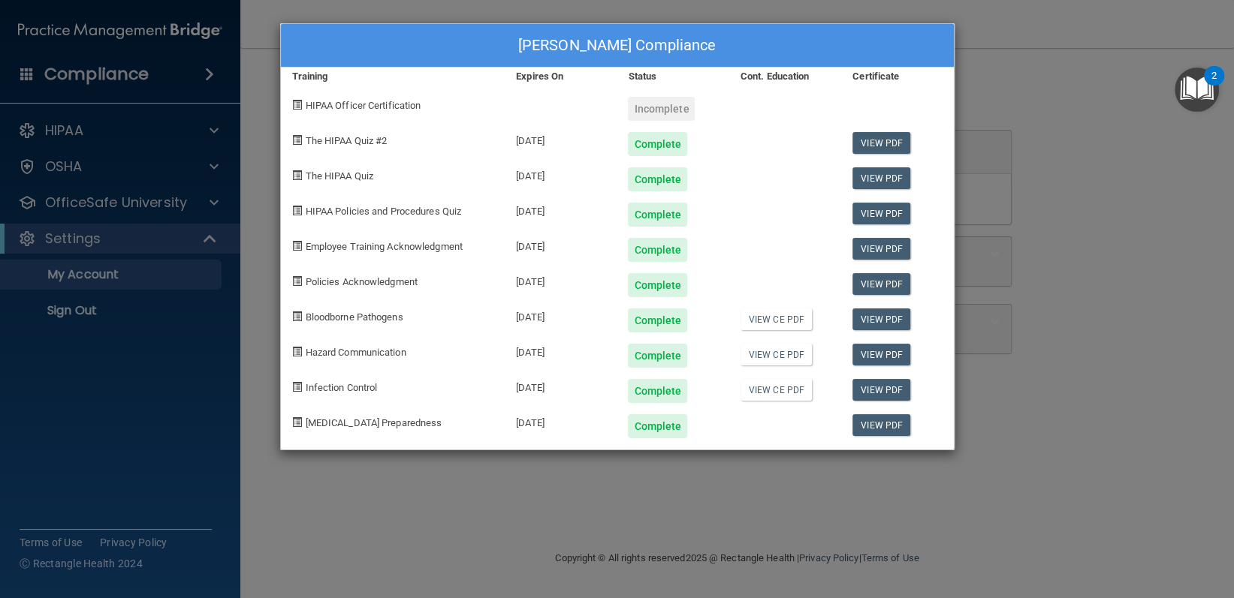
click at [302, 102] on div "HIPAA Officer Certification" at bounding box center [393, 103] width 224 height 35
click at [1158, 488] on div "[PERSON_NAME] Compliance Training Expires On Status Cont. Education Certificate…" at bounding box center [617, 299] width 1234 height 598
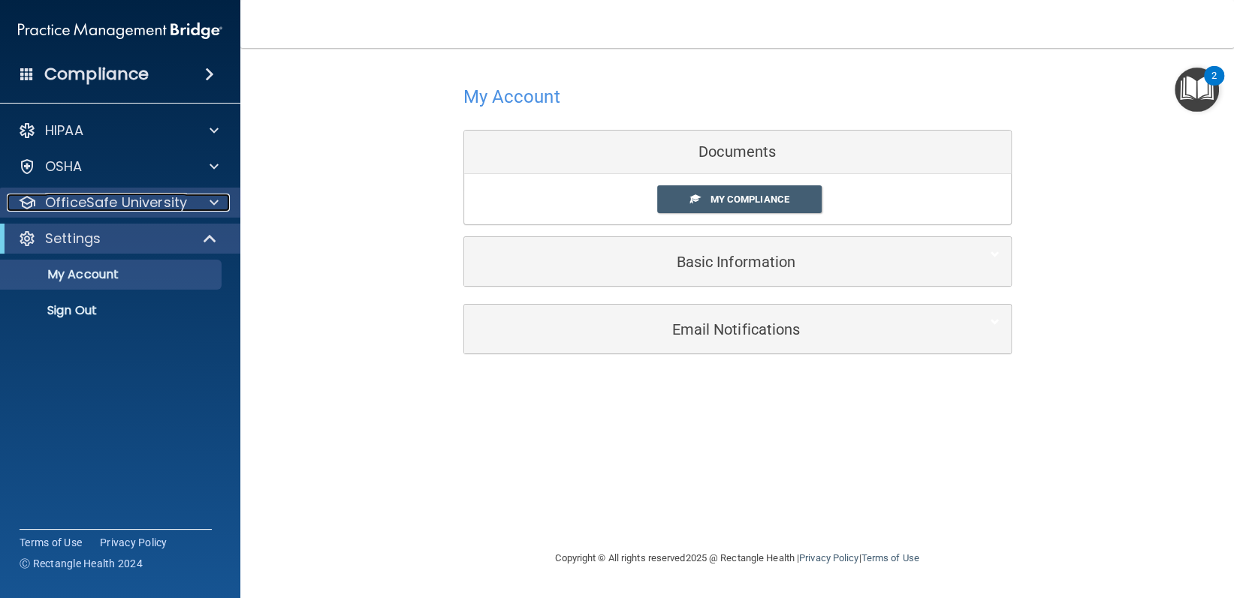
click at [212, 199] on span at bounding box center [213, 203] width 9 height 18
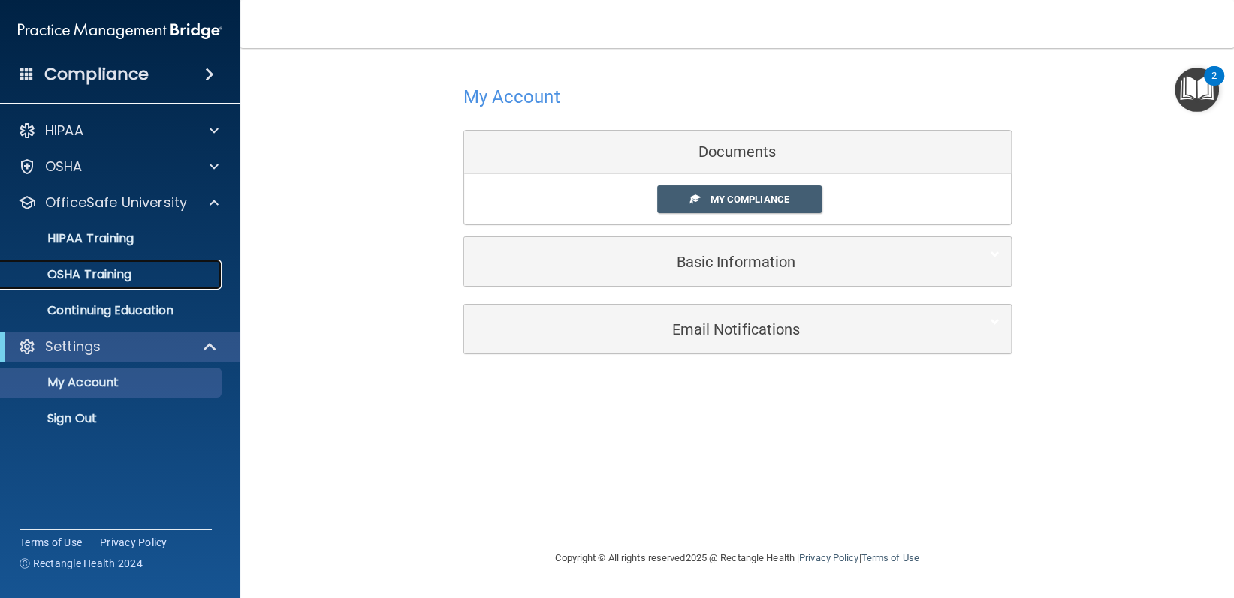
click at [124, 267] on p "OSHA Training" at bounding box center [71, 274] width 122 height 15
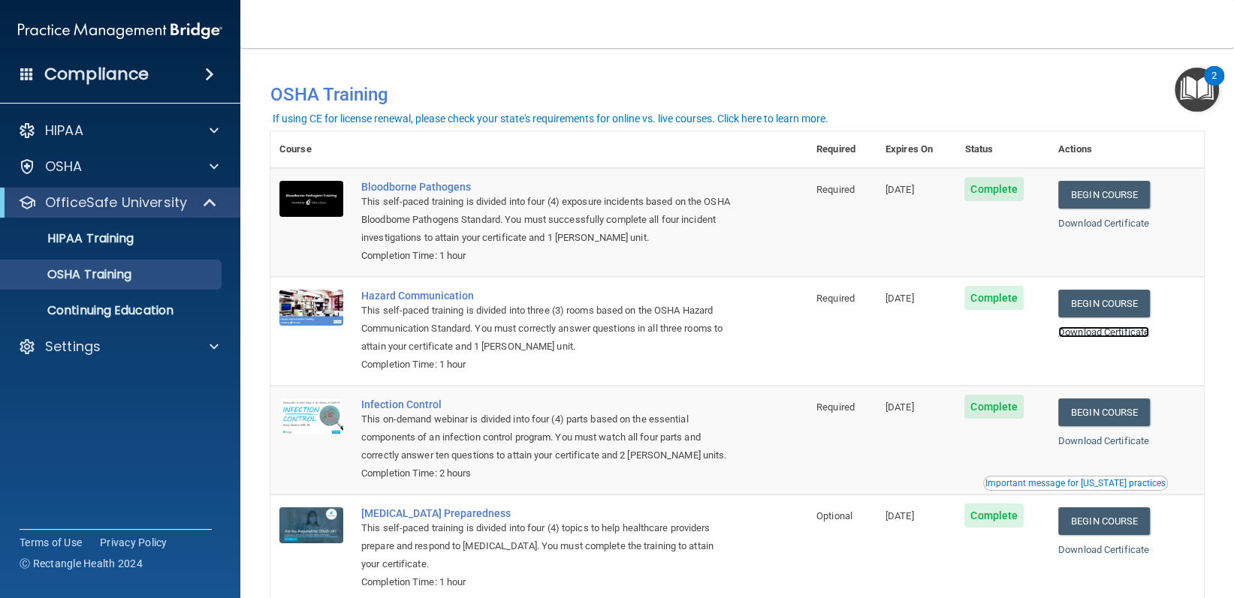
click at [1130, 336] on link "Download Certificate" at bounding box center [1103, 332] width 91 height 11
